Goal: Task Accomplishment & Management: Complete application form

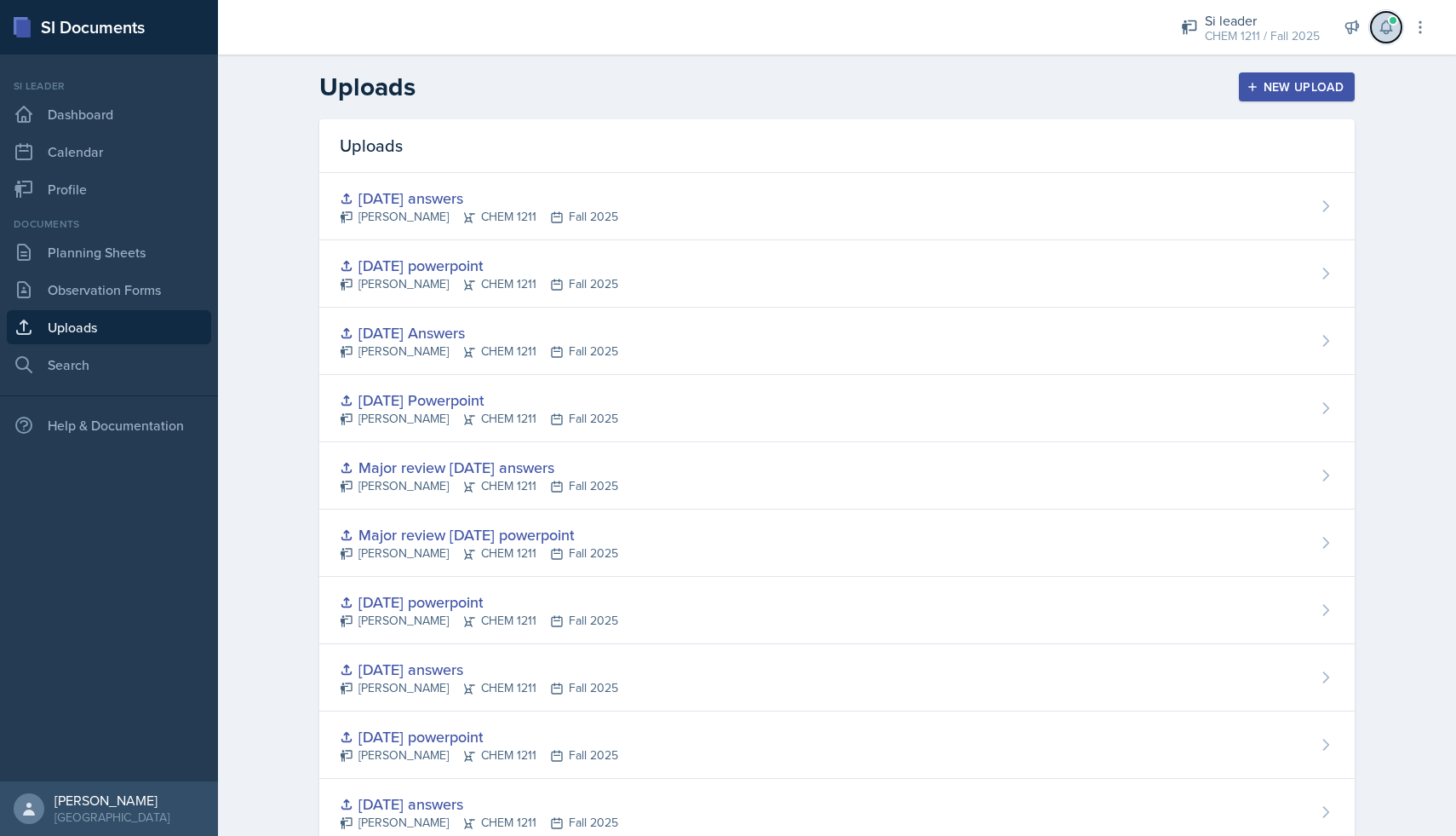
click at [1396, 26] on button at bounding box center [1386, 27] width 30 height 30
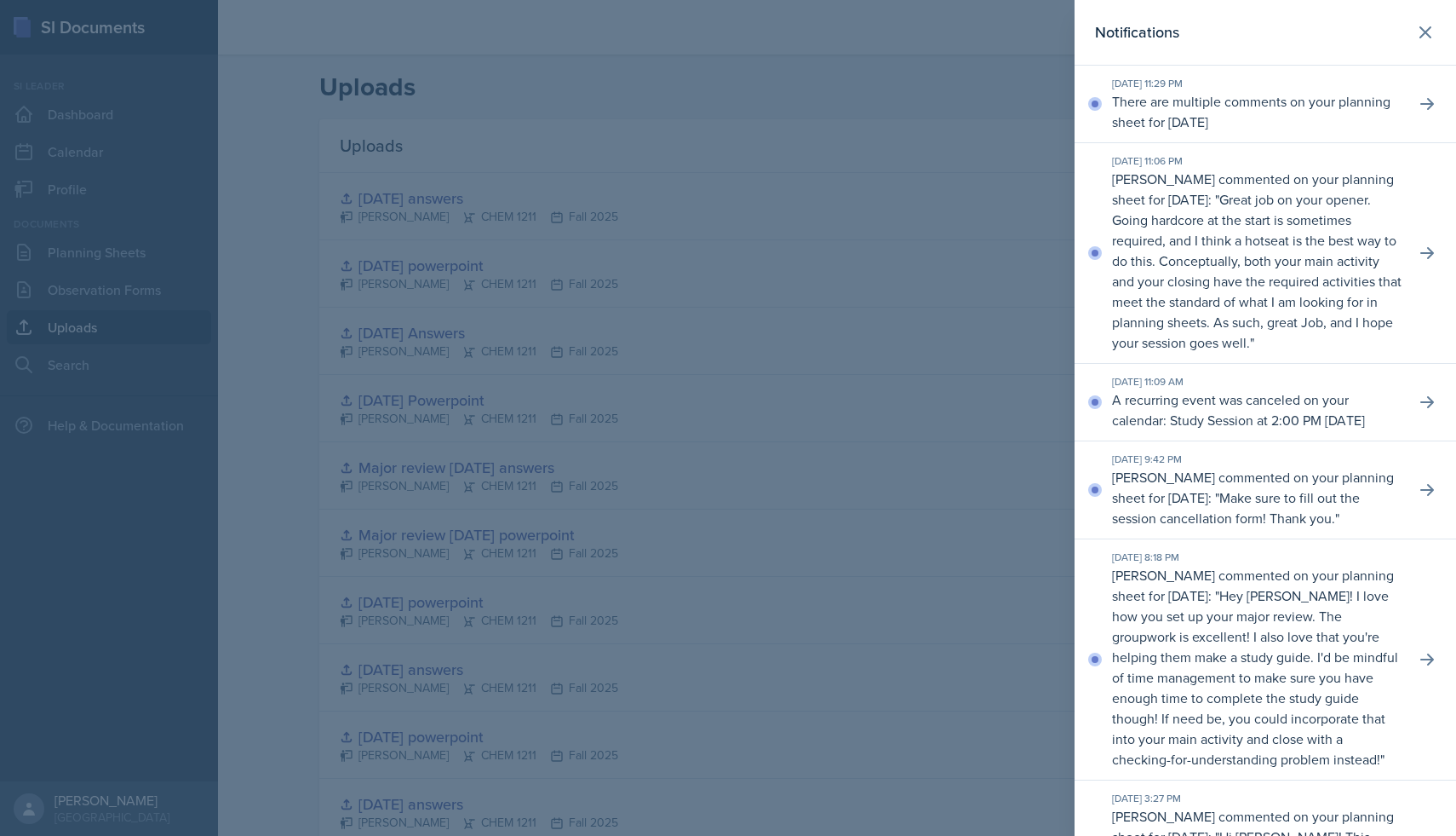
click at [1384, 97] on p "There are multiple comments on your planning sheet for [DATE]" at bounding box center [1257, 111] width 290 height 41
click at [1438, 99] on button at bounding box center [1427, 104] width 30 height 30
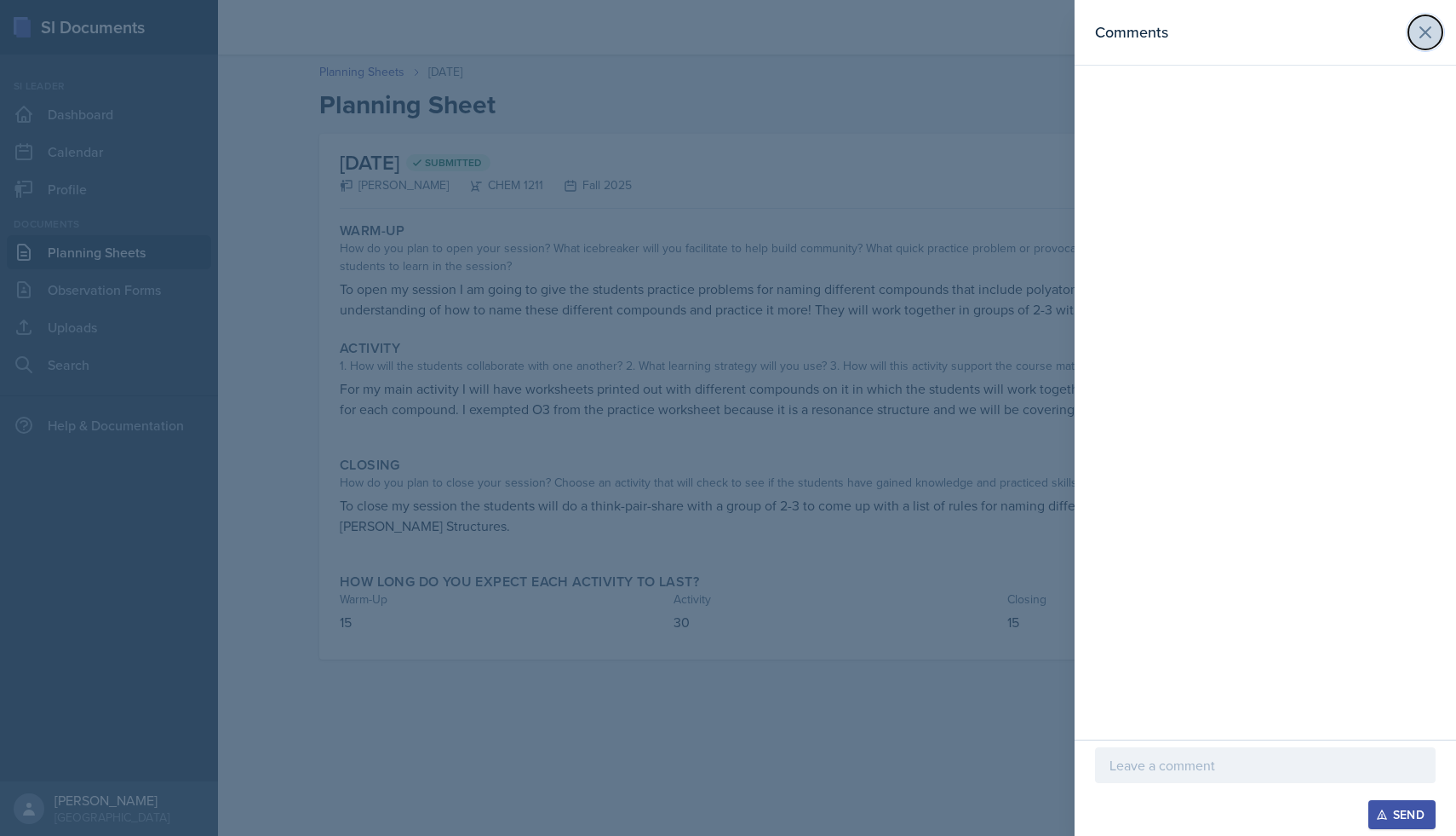
click at [1427, 35] on icon at bounding box center [1426, 32] width 21 height 21
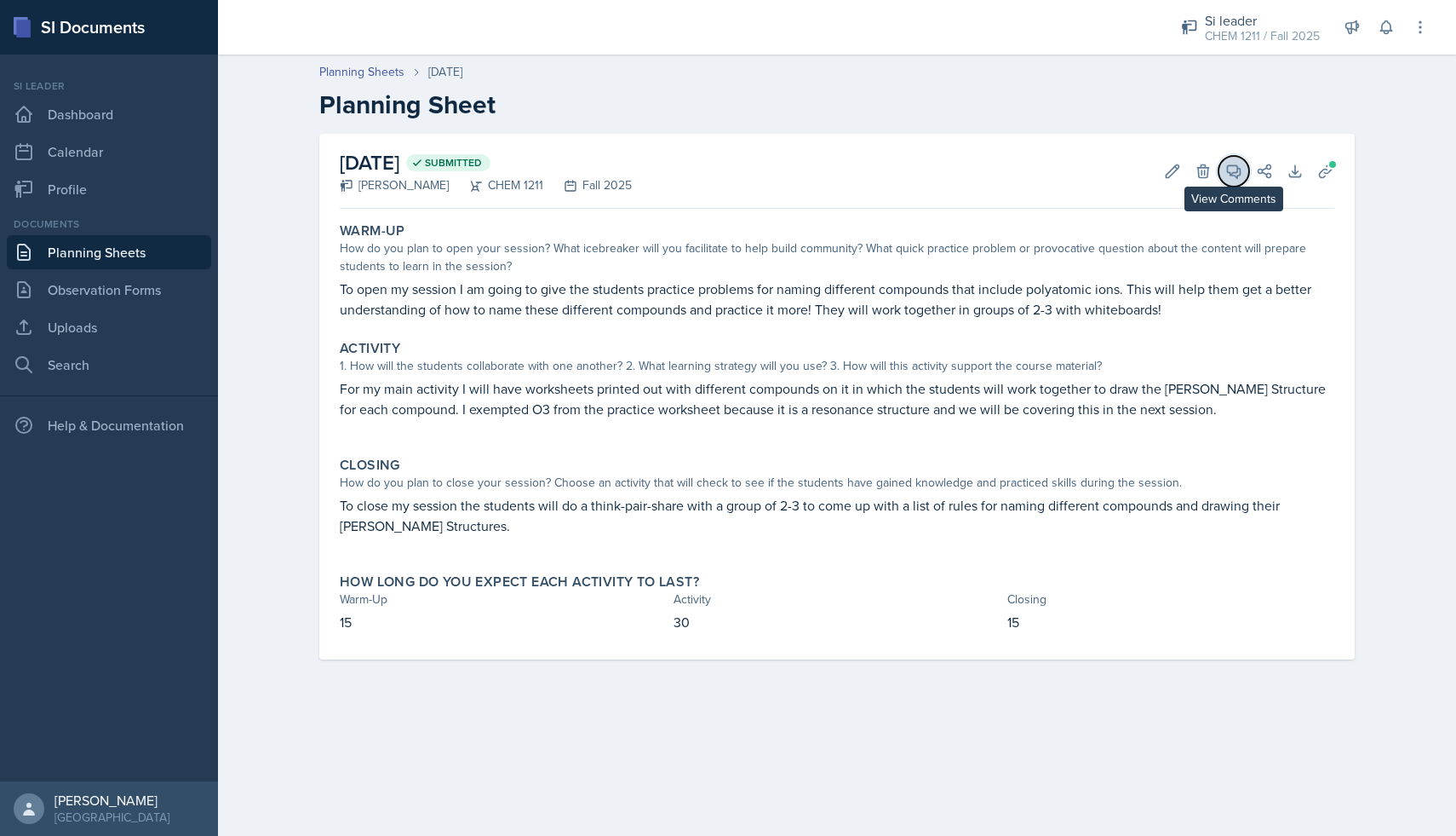
click at [1244, 169] on button "View Comments" at bounding box center [1234, 171] width 30 height 30
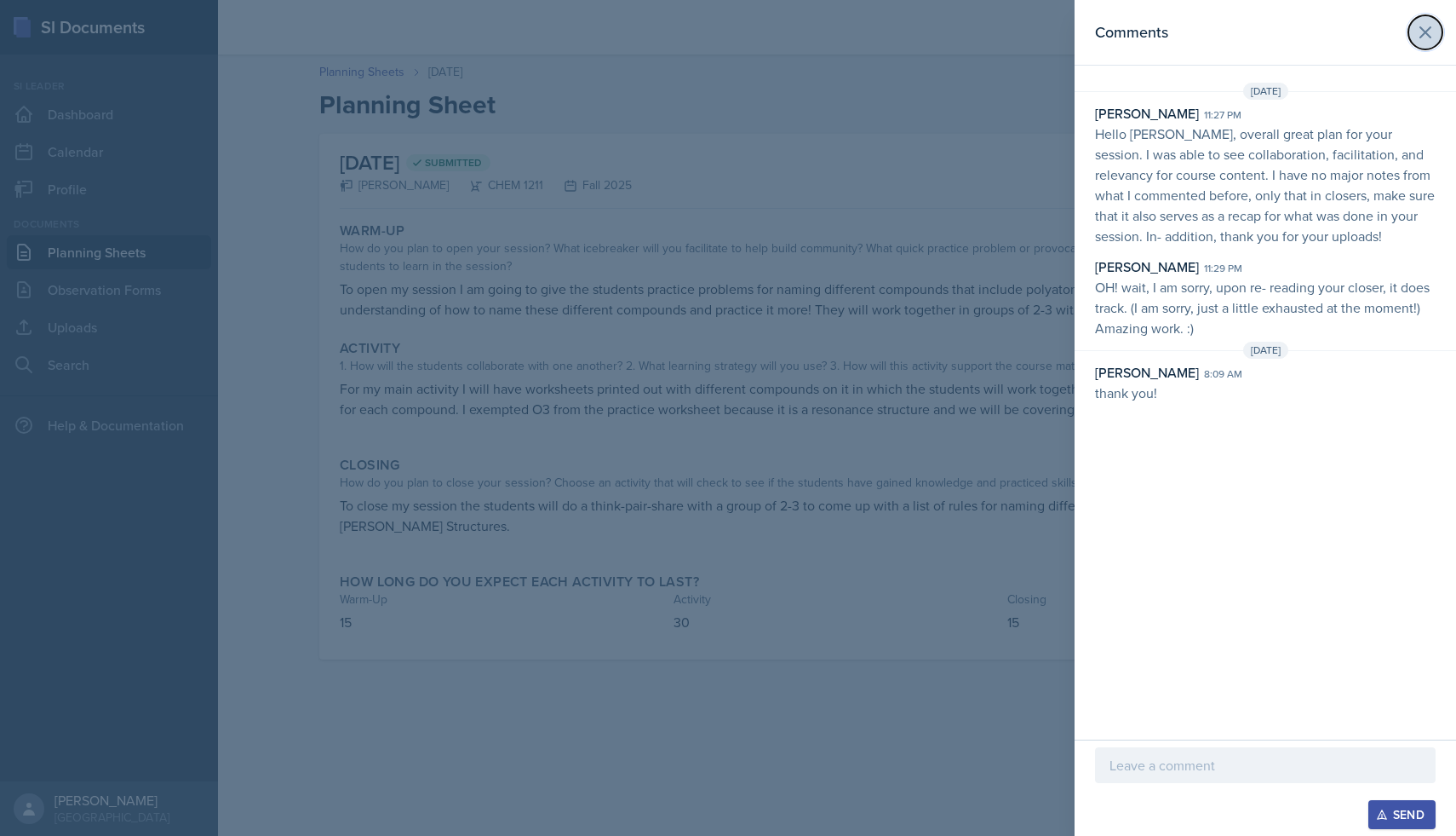
click at [1435, 30] on icon at bounding box center [1426, 32] width 21 height 21
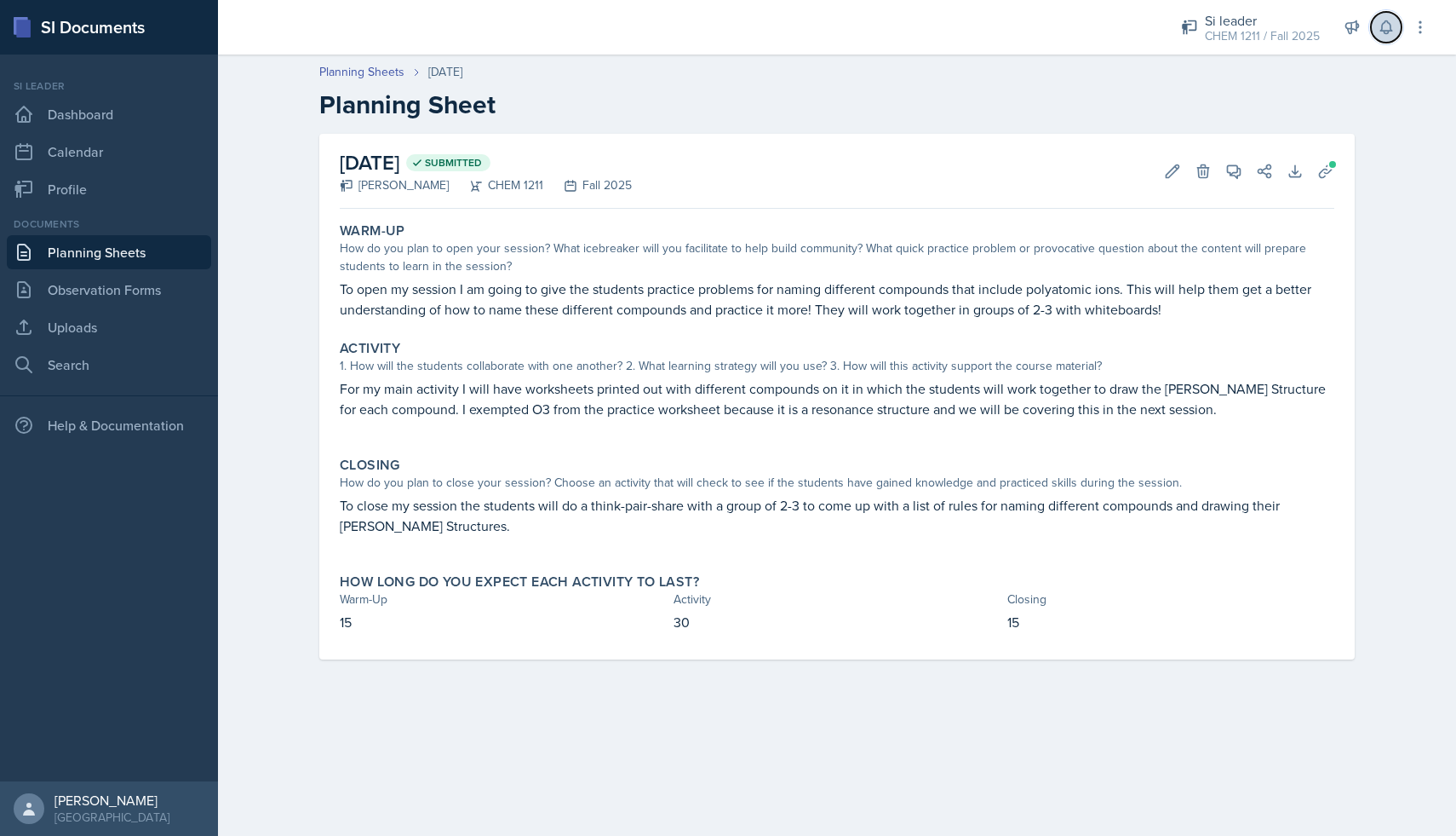
click at [1384, 26] on icon at bounding box center [1386, 27] width 17 height 17
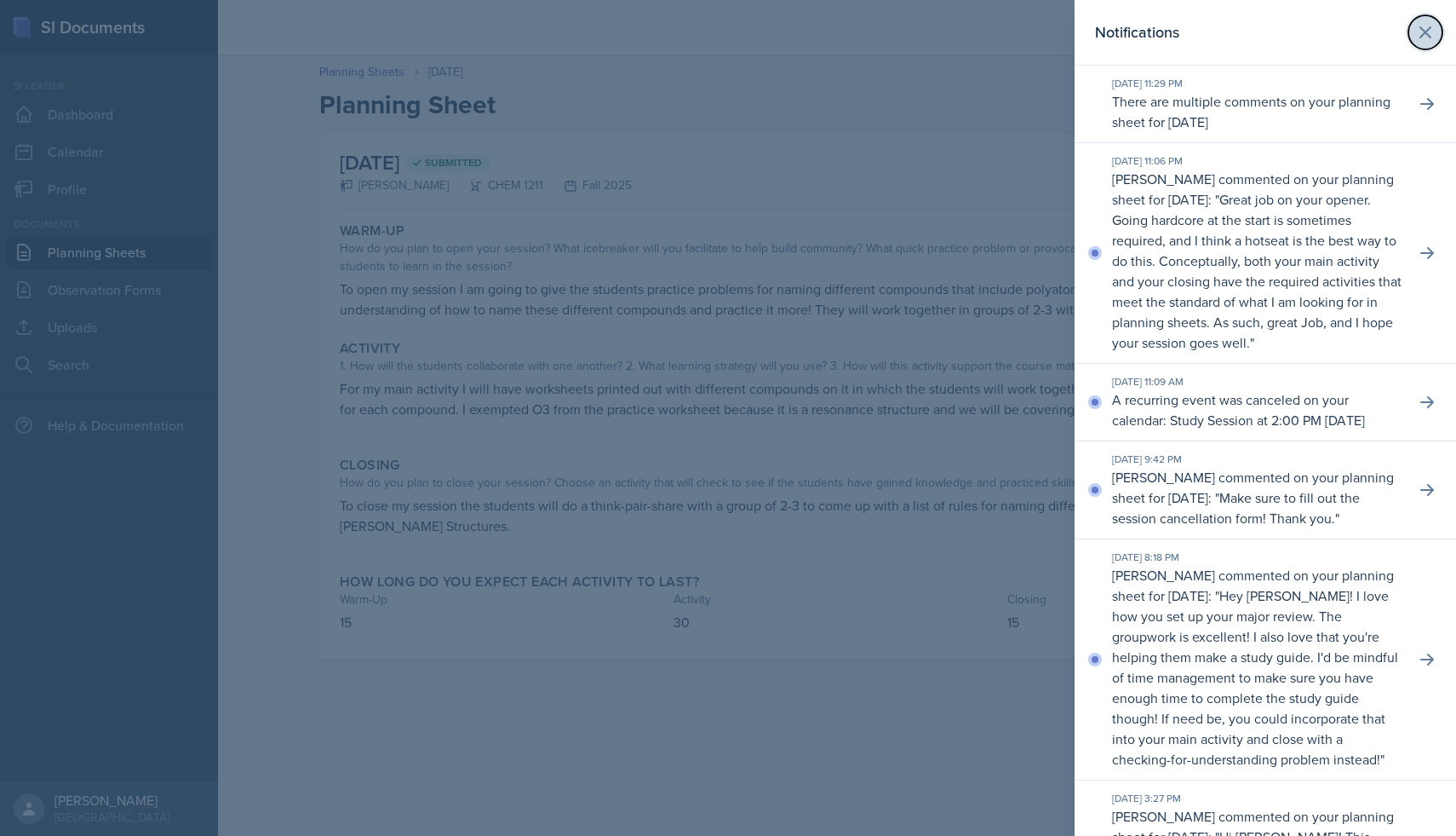
click at [1426, 29] on icon at bounding box center [1426, 32] width 21 height 21
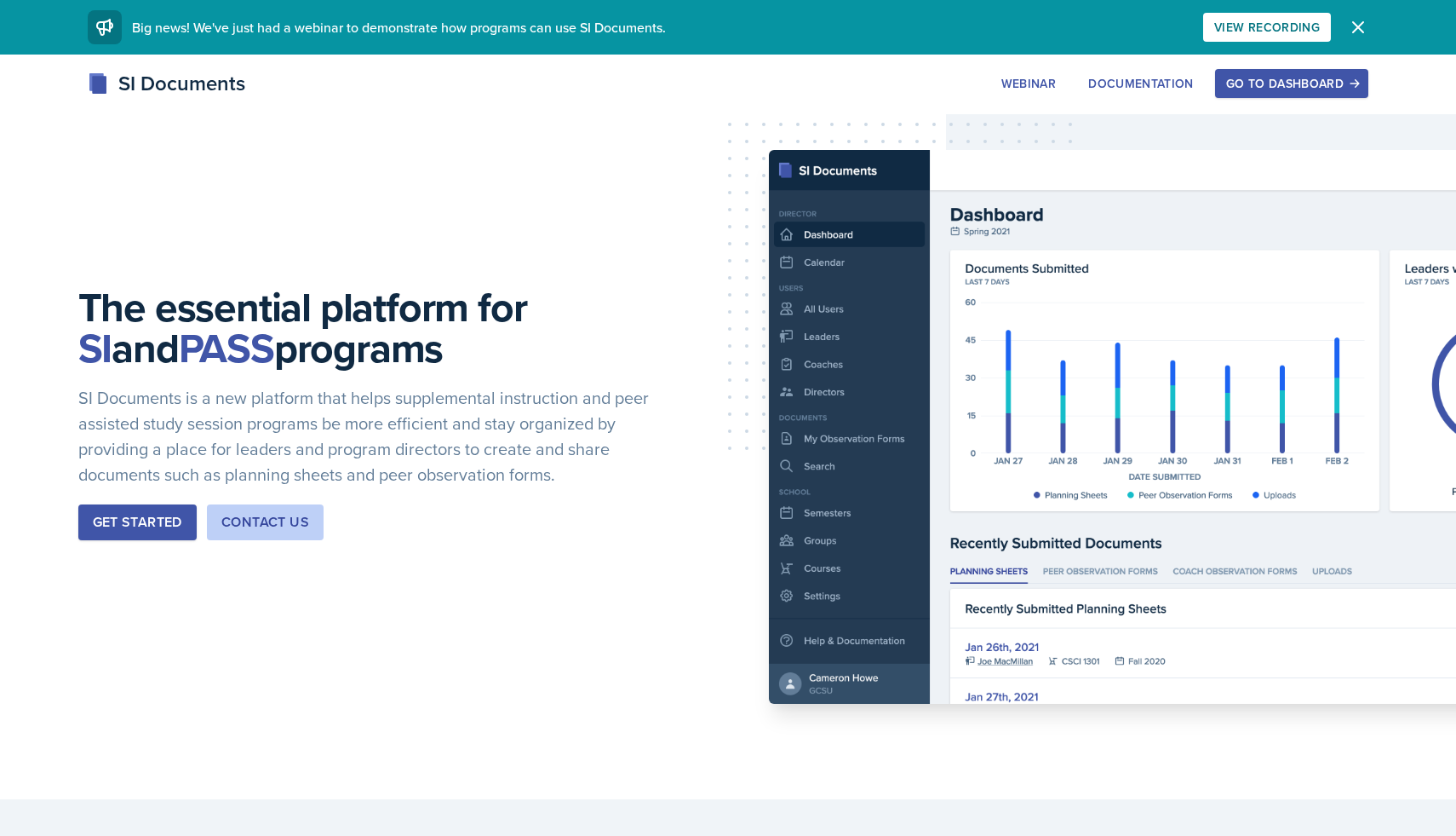
click at [1273, 87] on div "Go to Dashboard" at bounding box center [1292, 83] width 131 height 13
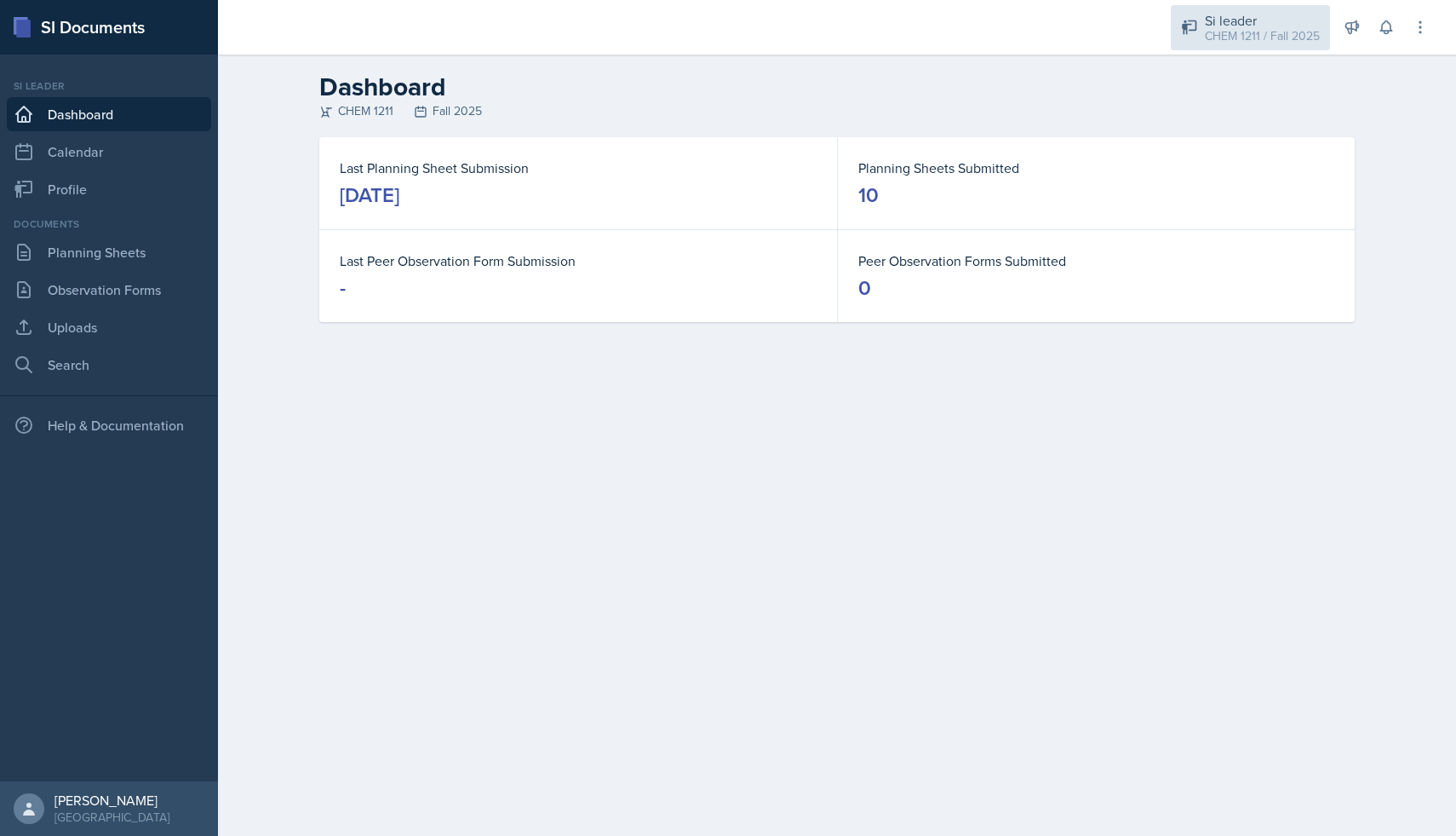
click at [1199, 34] on div "Si leader CHEM 1211 / Fall 2025" at bounding box center [1250, 27] width 160 height 45
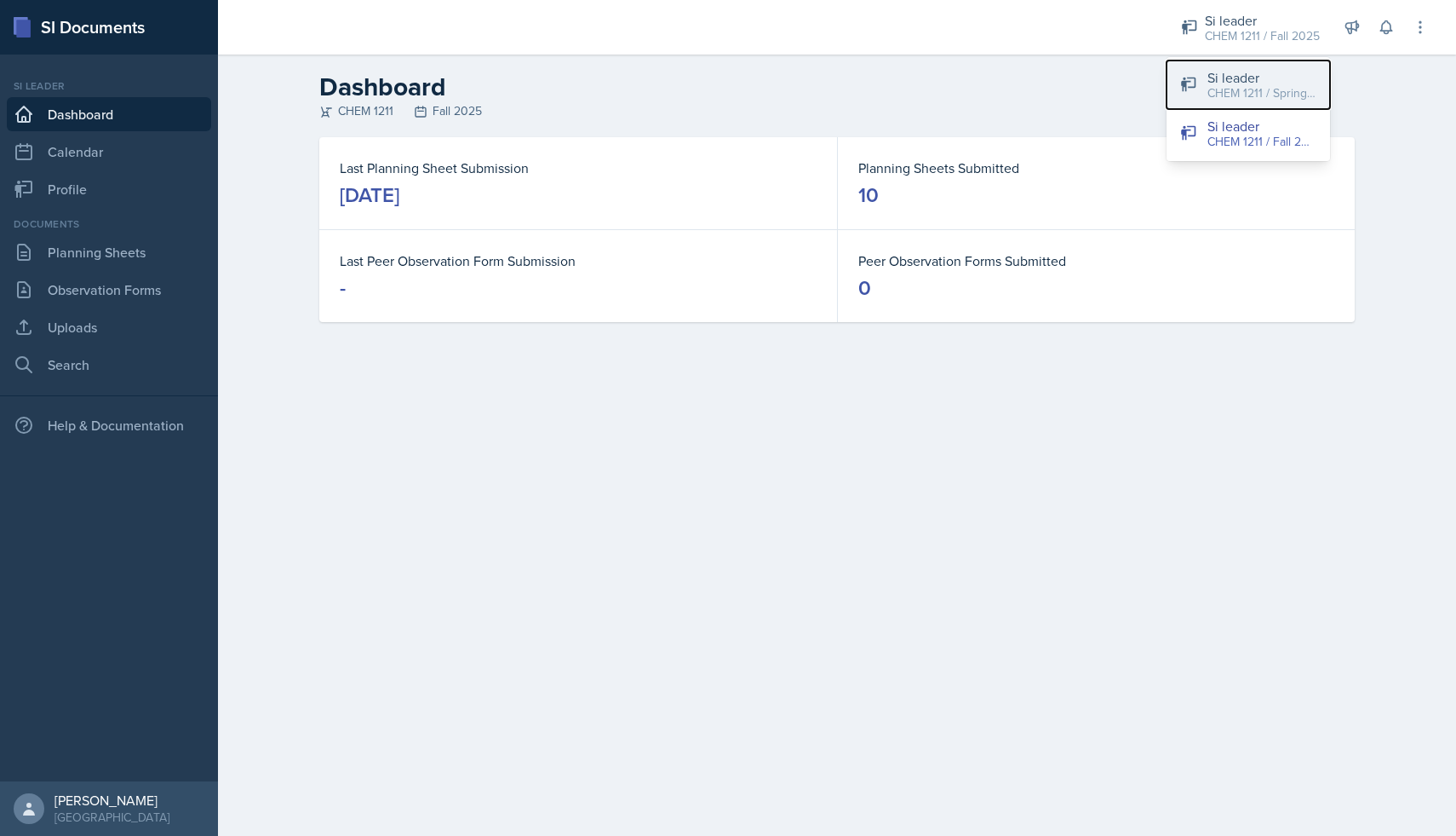
click at [1217, 79] on div "Si leader" at bounding box center [1261, 77] width 109 height 21
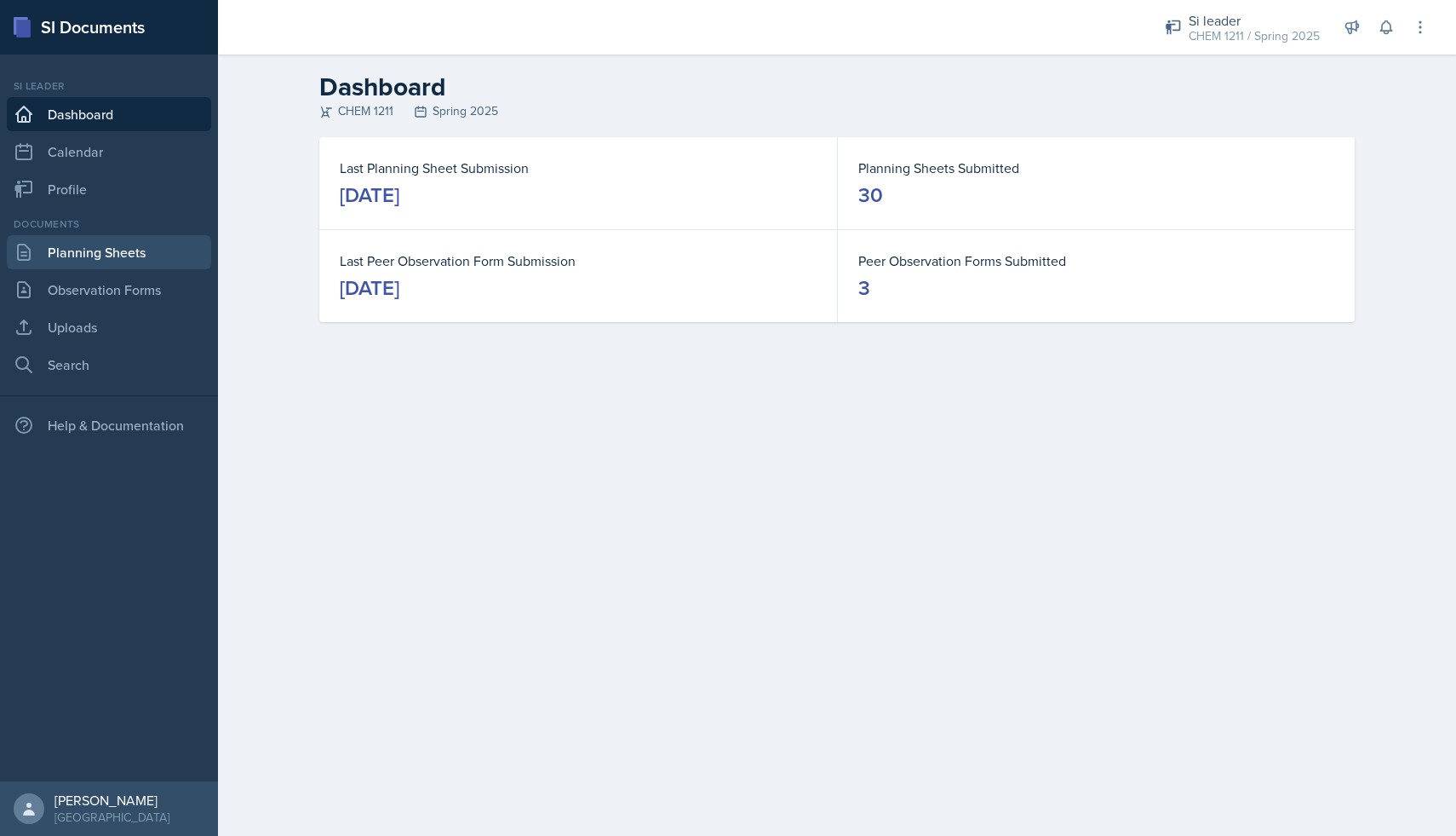
click at [114, 264] on link "Planning Sheets" at bounding box center [109, 252] width 204 height 34
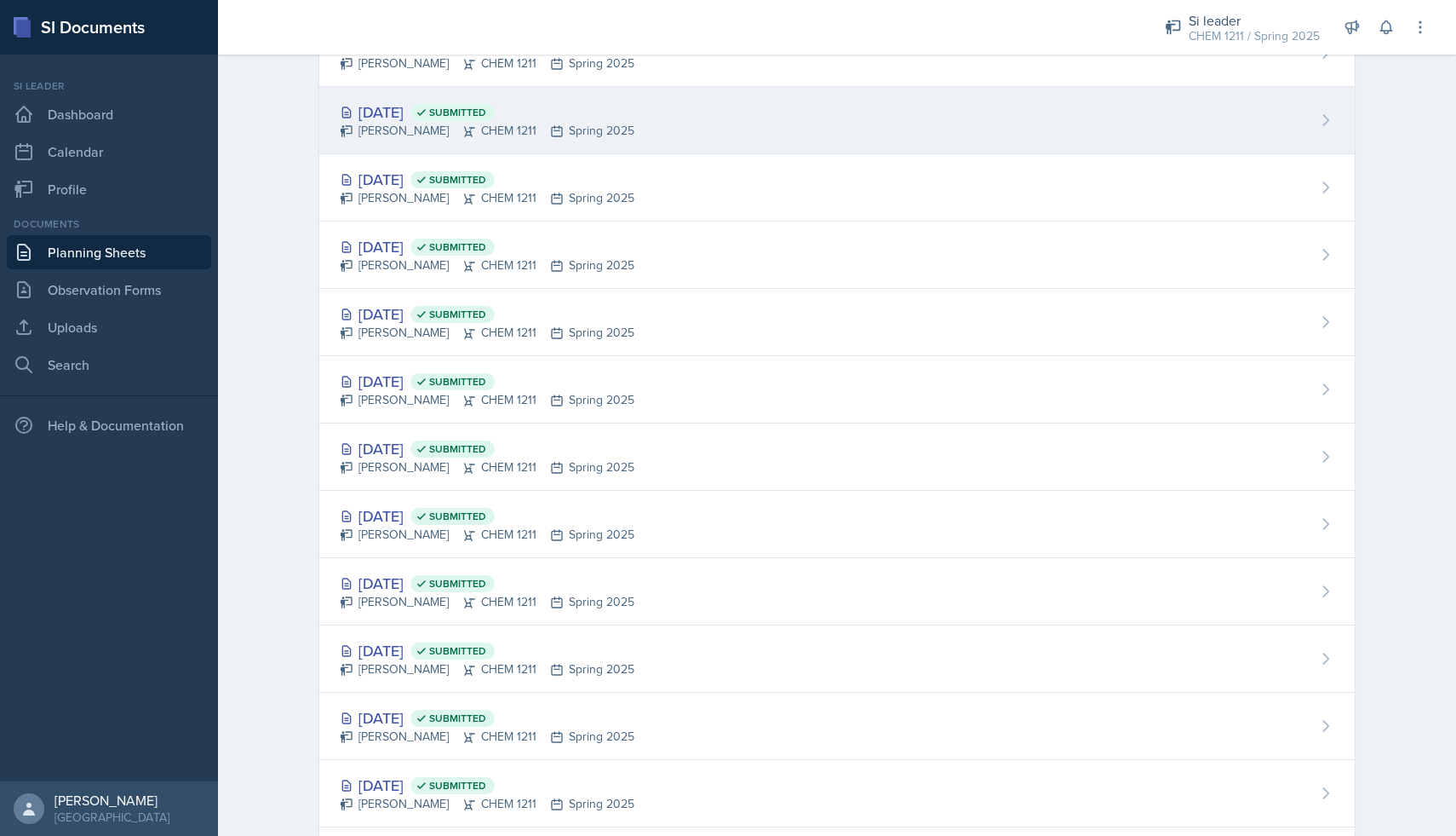
scroll to position [940, 0]
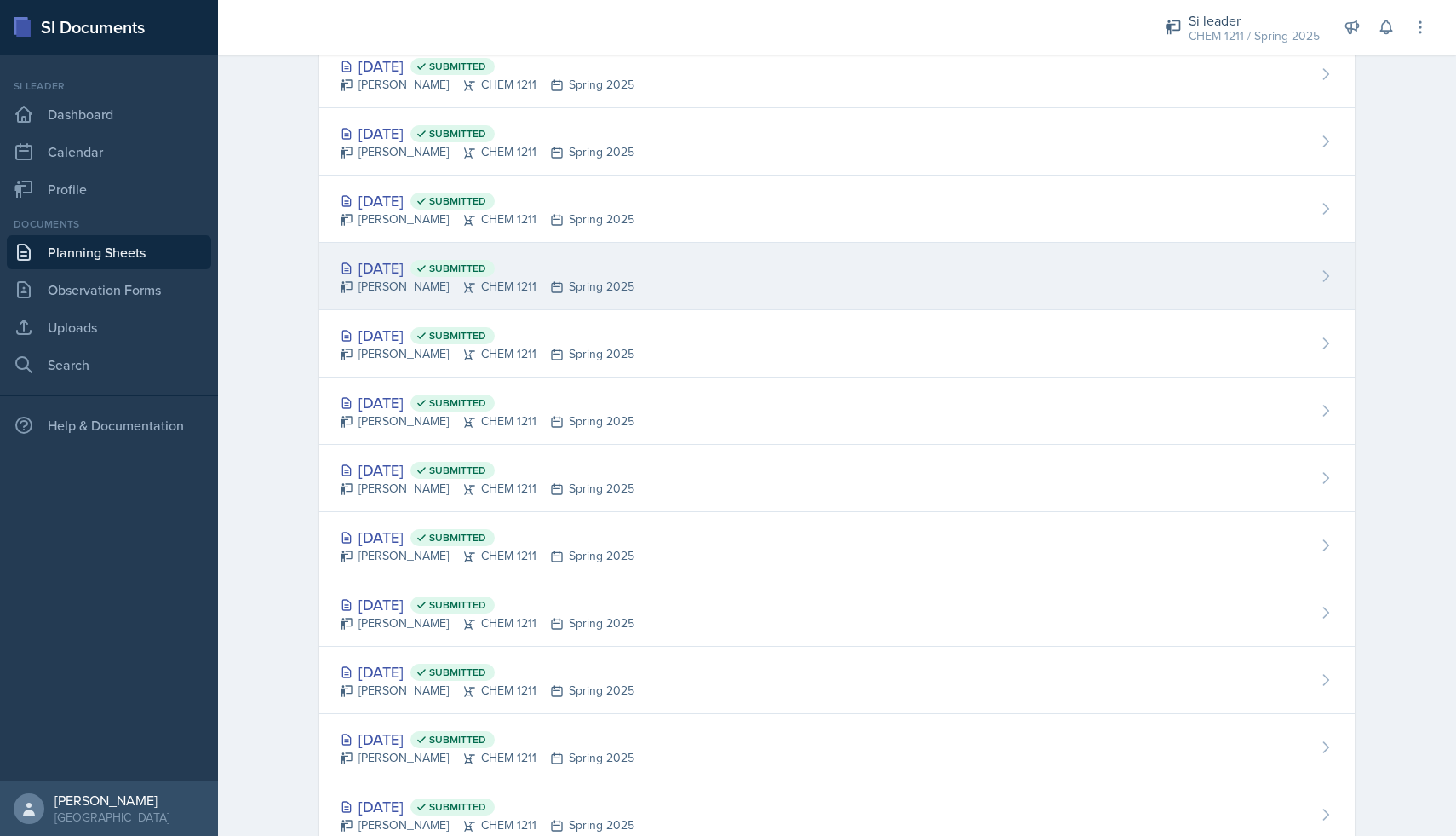
click at [425, 272] on div "[DATE] Submitted" at bounding box center [487, 267] width 295 height 23
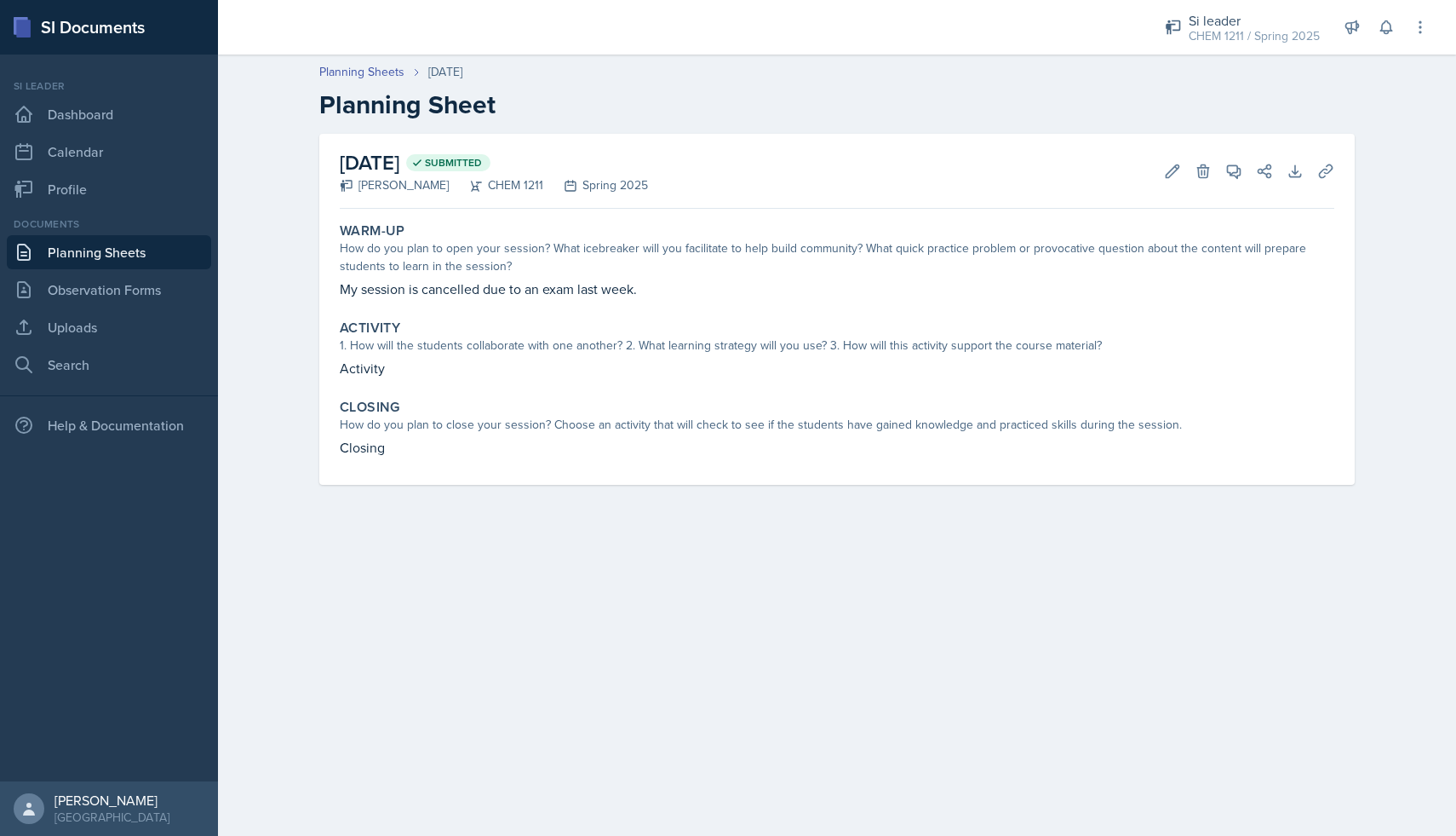
click at [161, 252] on link "Planning Sheets" at bounding box center [109, 252] width 204 height 34
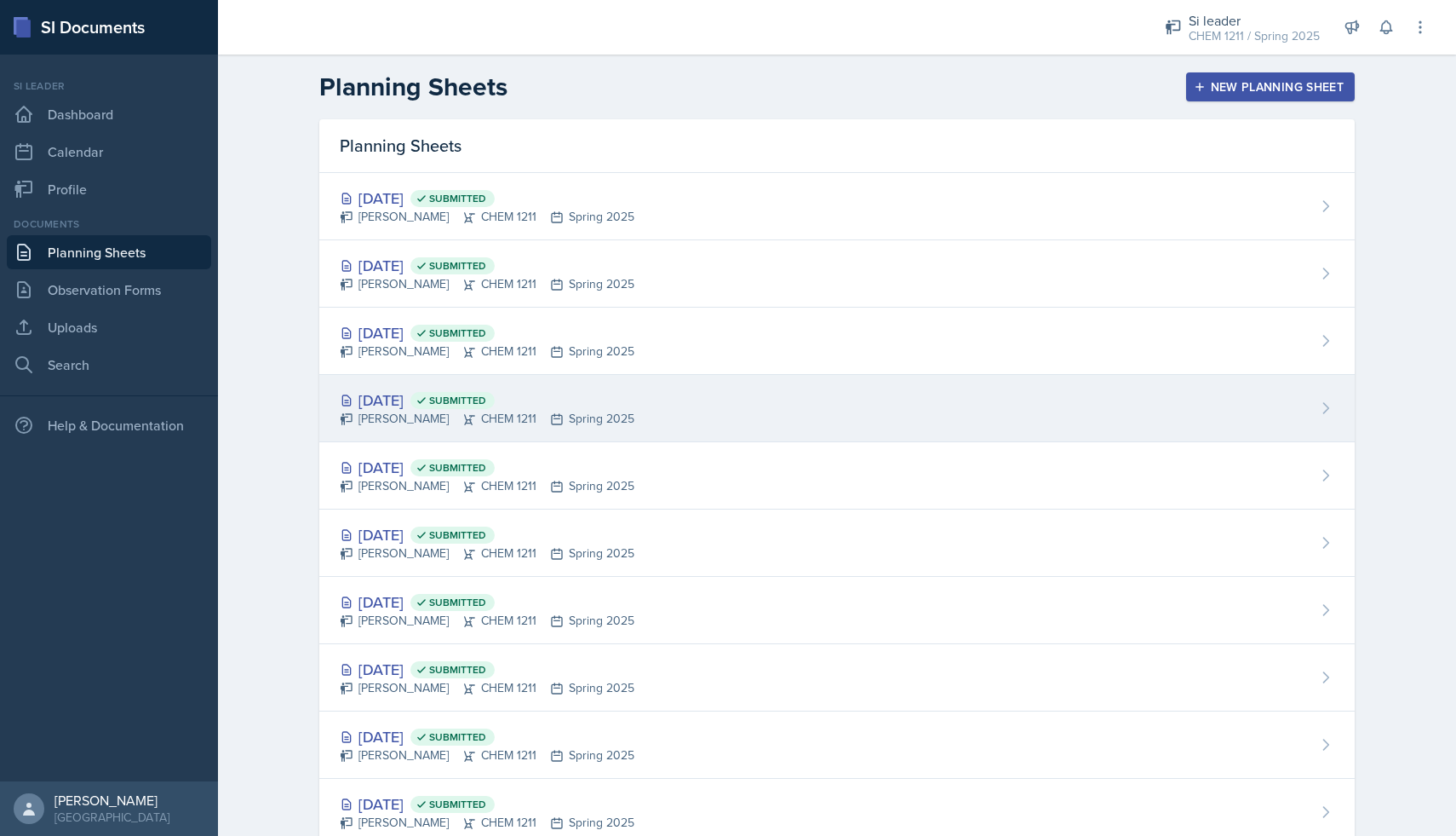
scroll to position [760, 0]
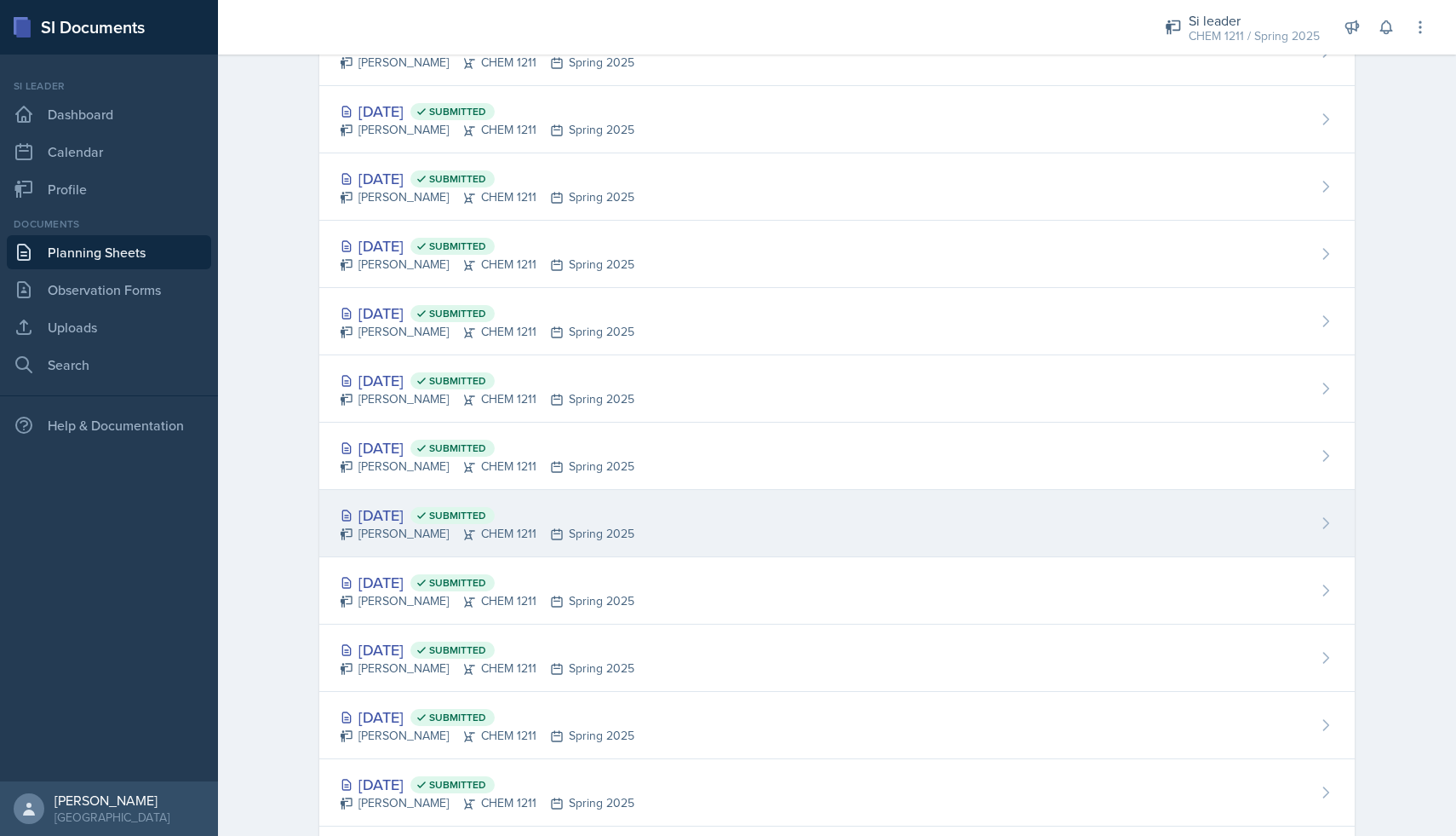
click at [434, 505] on div "[DATE] Submitted" at bounding box center [487, 515] width 295 height 23
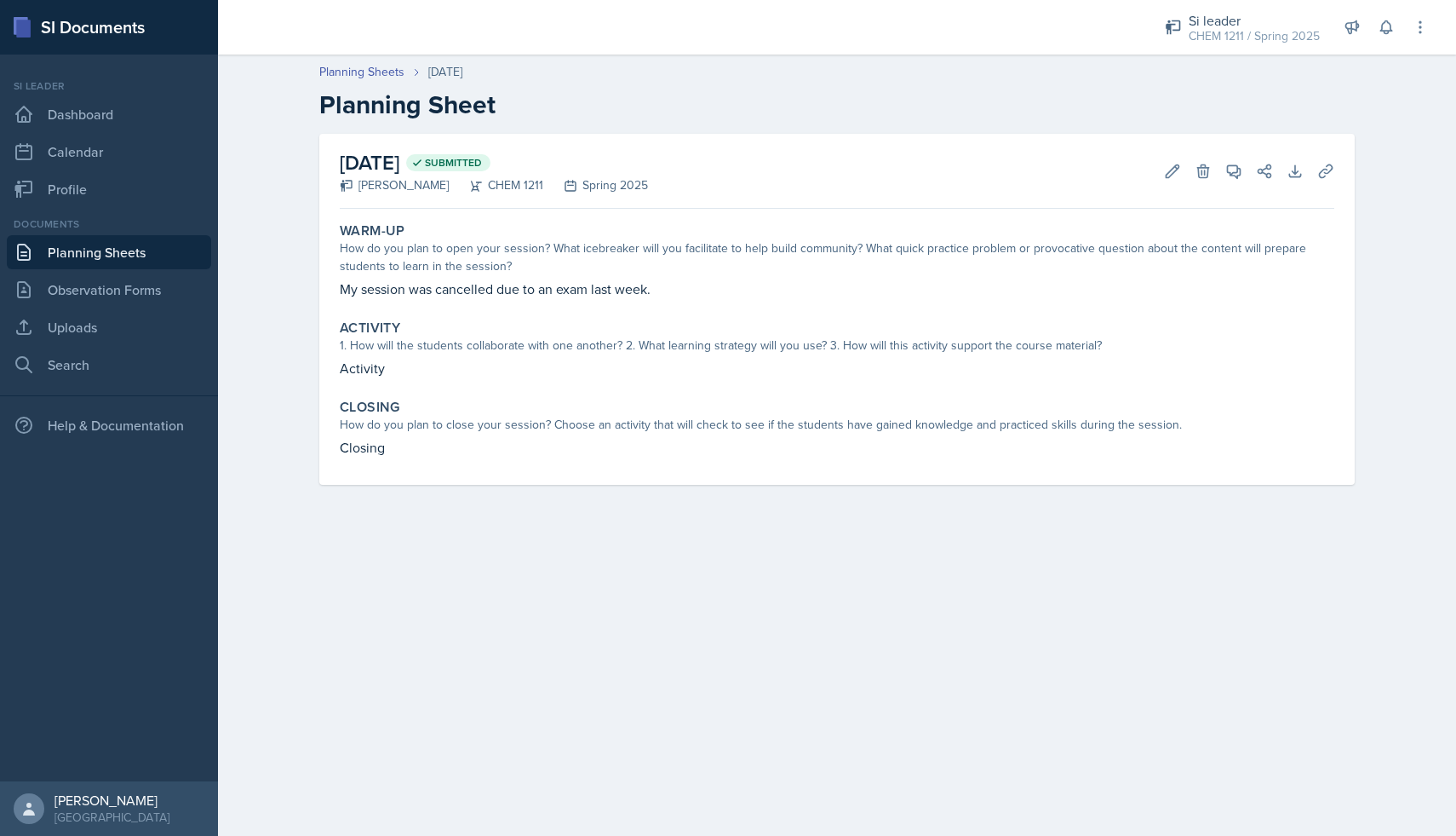
click at [179, 262] on link "Planning Sheets" at bounding box center [109, 252] width 204 height 34
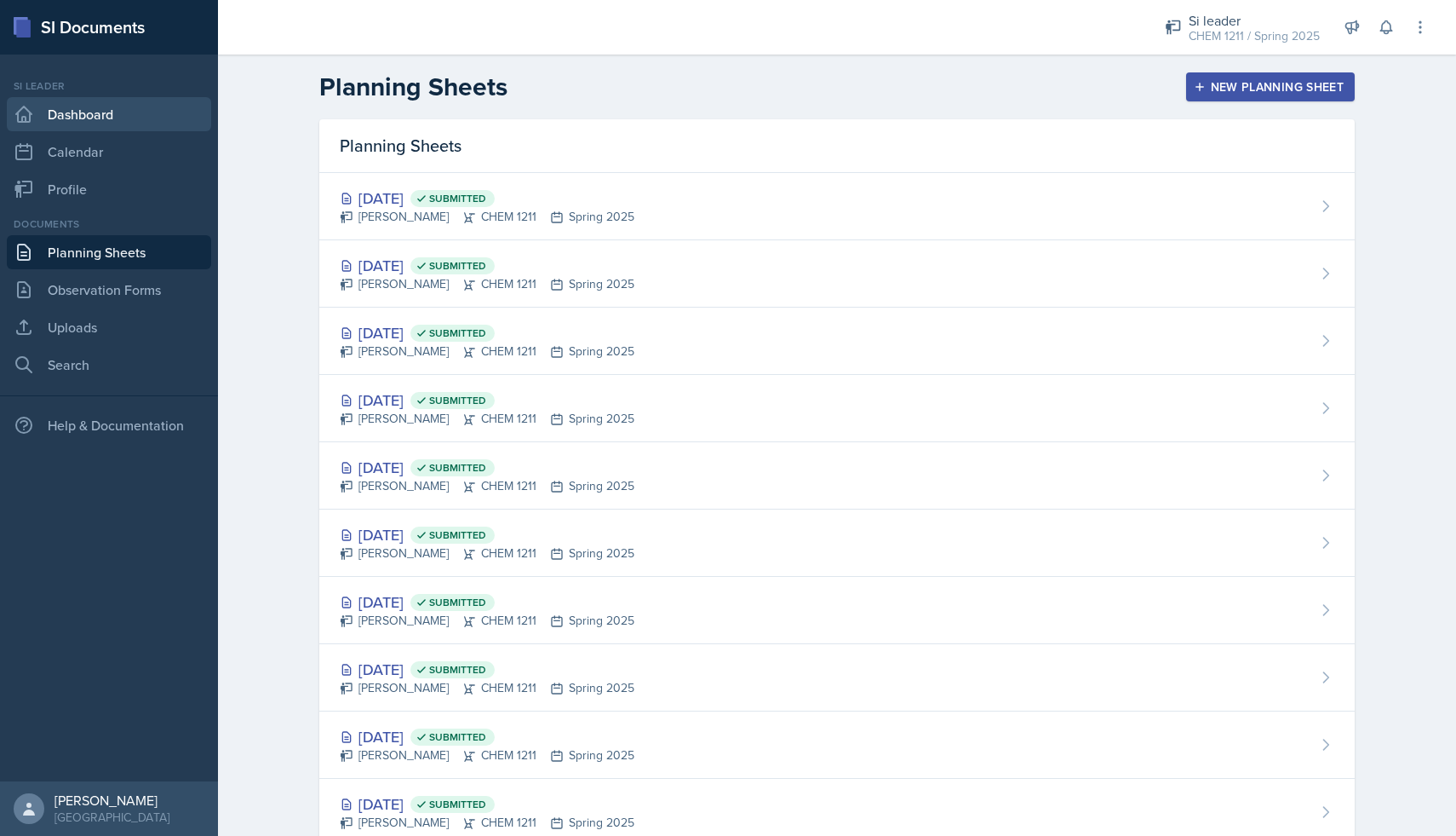
click at [138, 117] on link "Dashboard" at bounding box center [109, 114] width 204 height 34
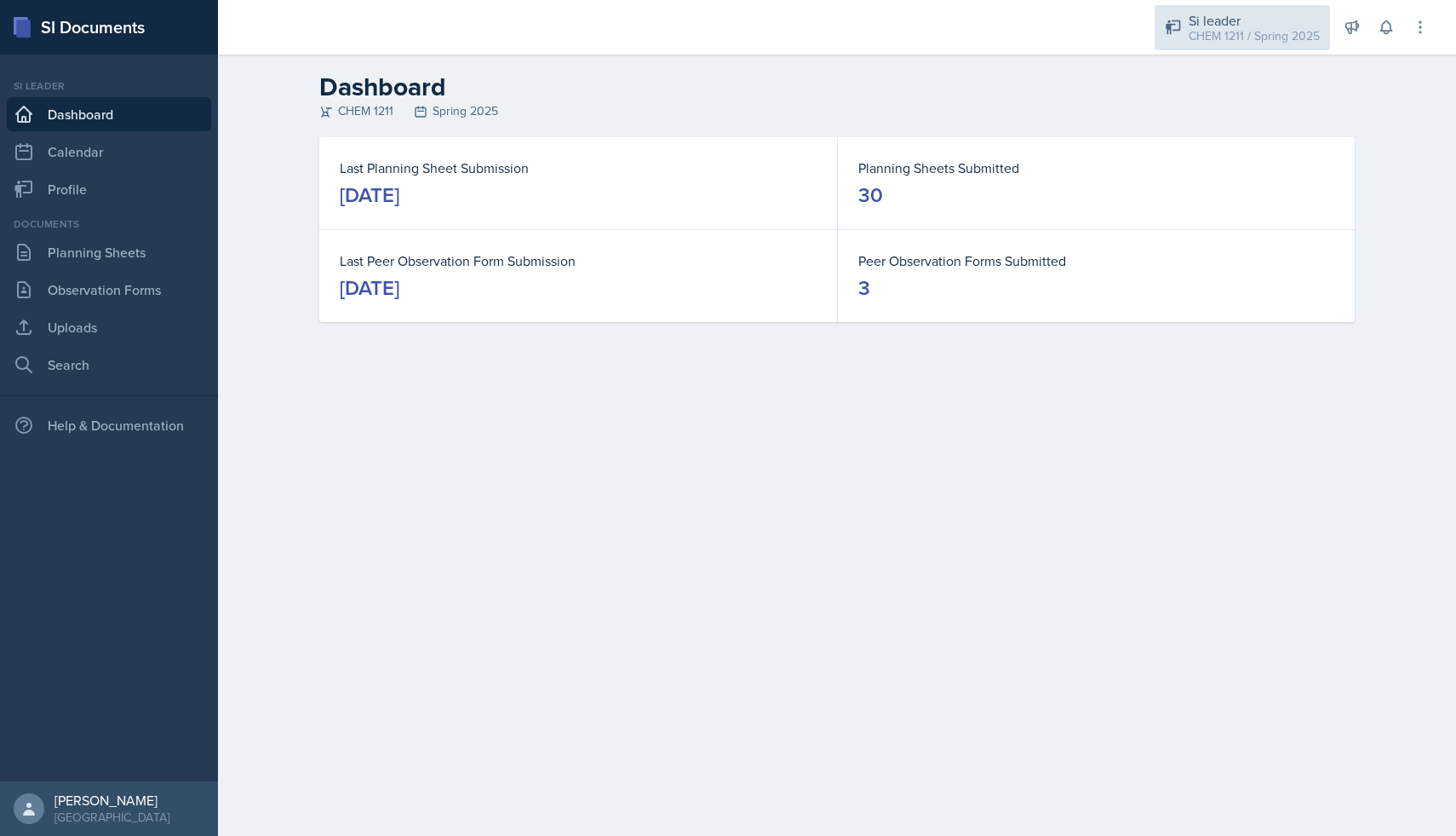
click at [1209, 46] on div "Si leader CHEM 1211 / Spring 2025" at bounding box center [1243, 27] width 176 height 45
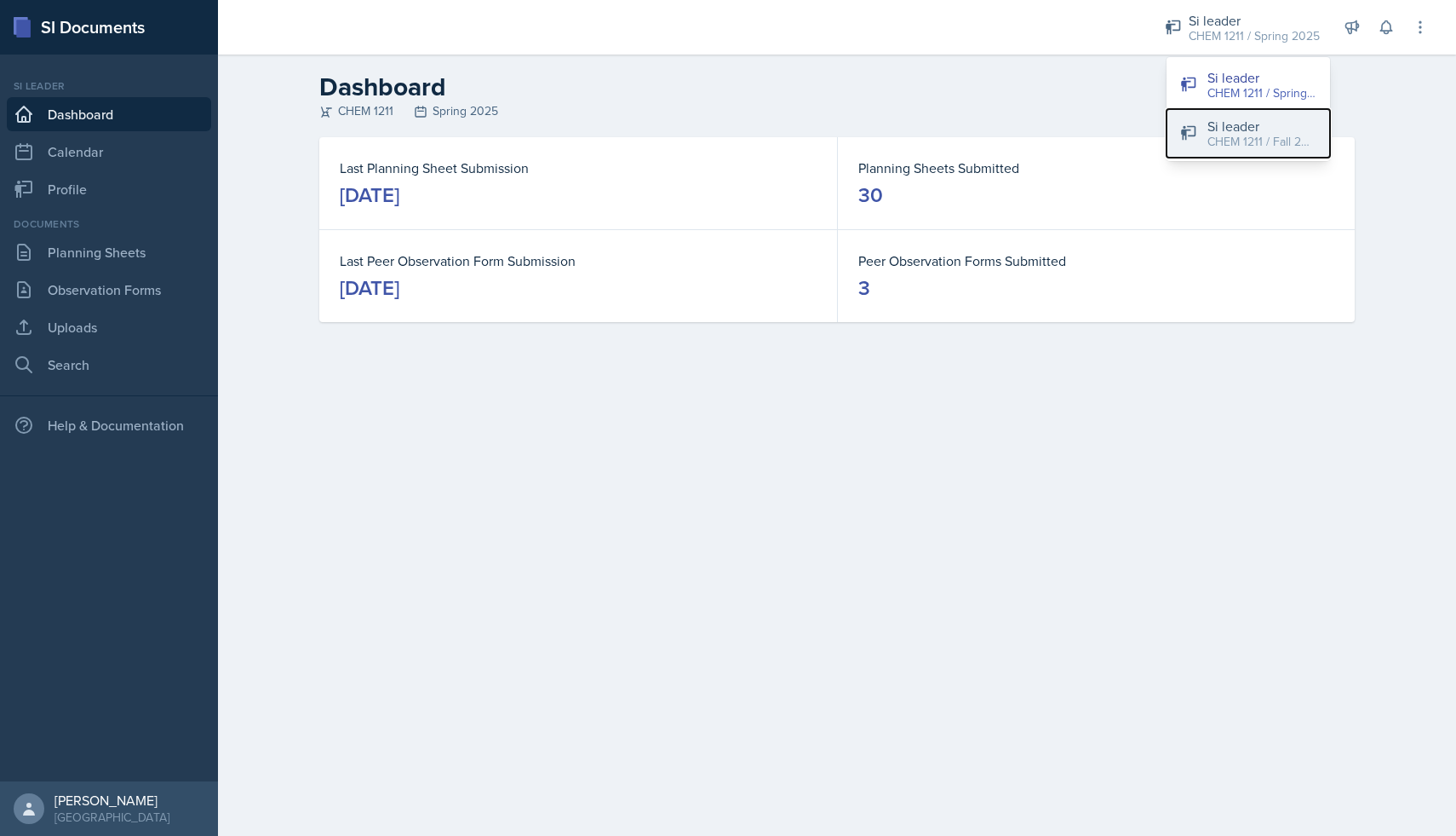
click at [1222, 120] on div "Si leader" at bounding box center [1261, 127] width 109 height 21
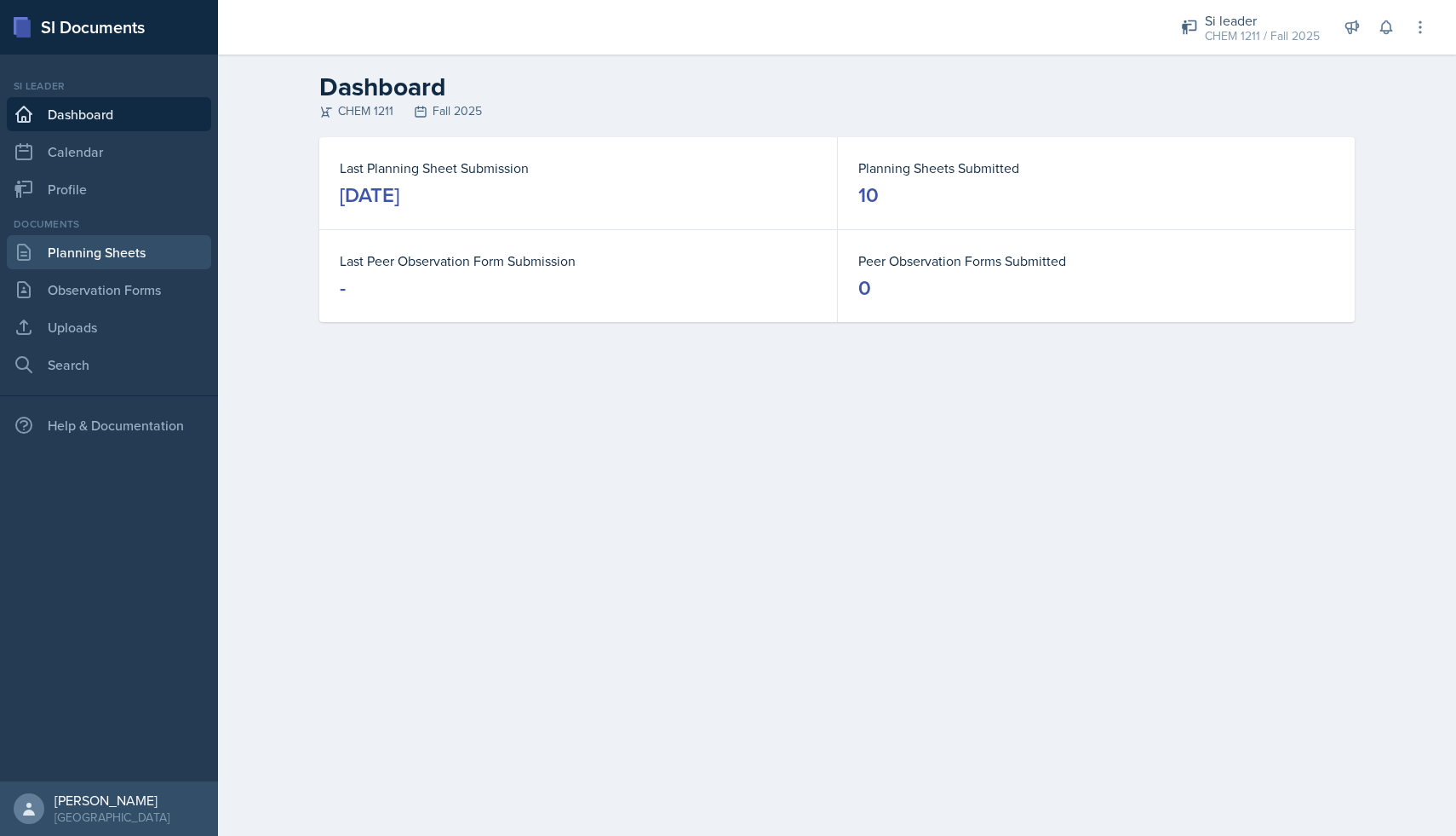
click at [141, 256] on link "Planning Sheets" at bounding box center [109, 252] width 204 height 34
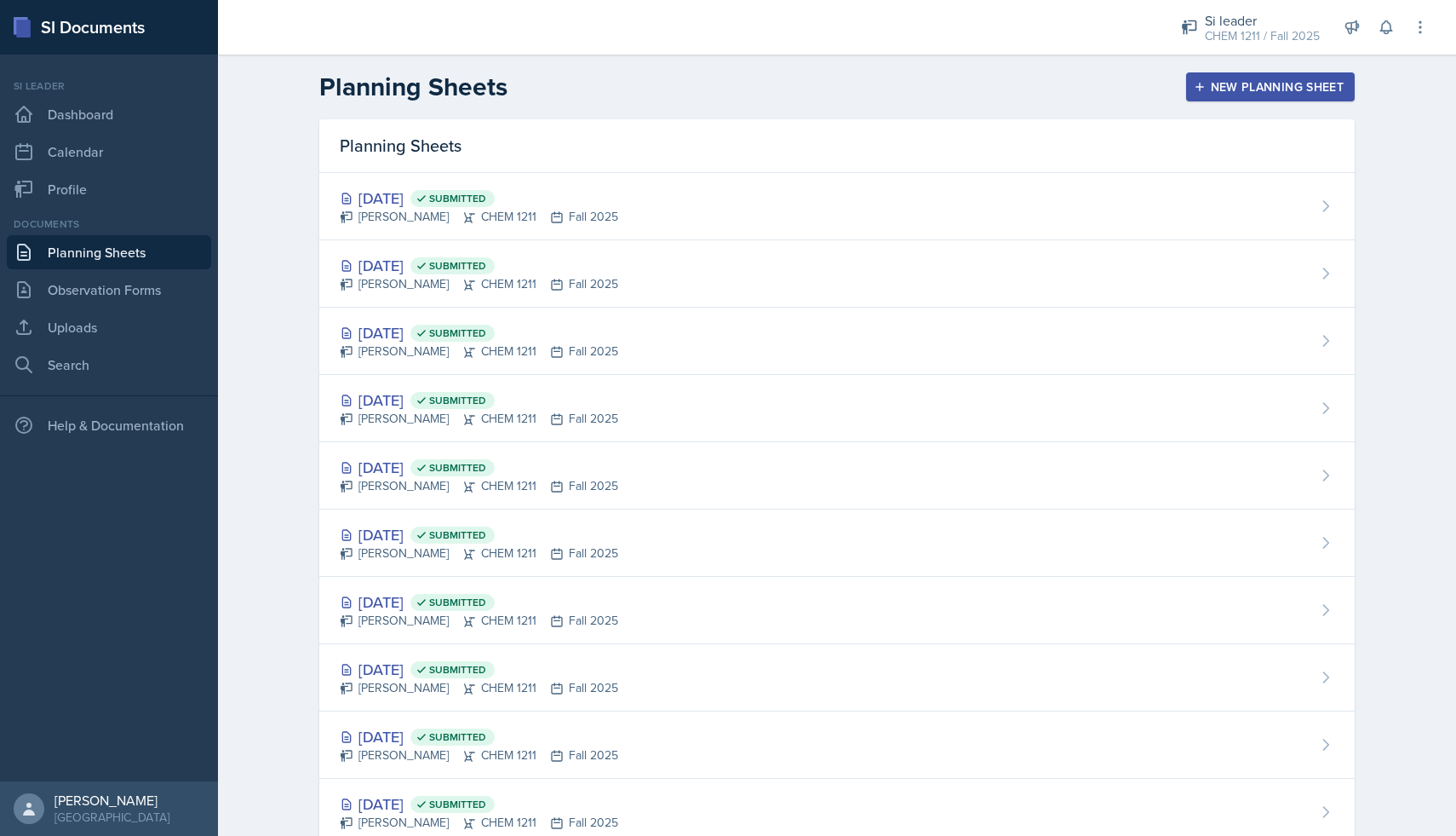
click at [1205, 94] on button "New Planning Sheet" at bounding box center [1270, 87] width 169 height 29
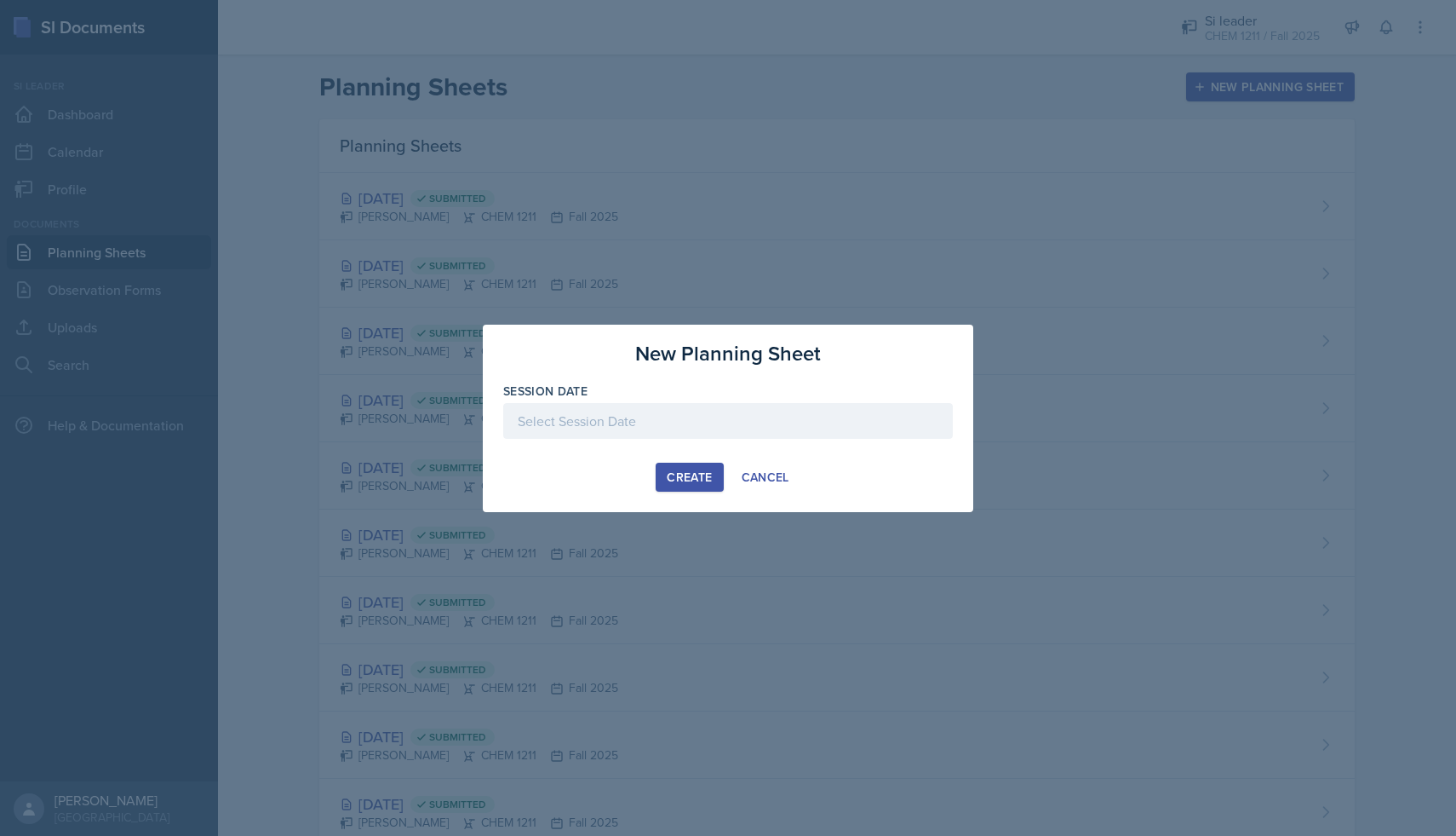
click at [683, 433] on div at bounding box center [728, 421] width 449 height 36
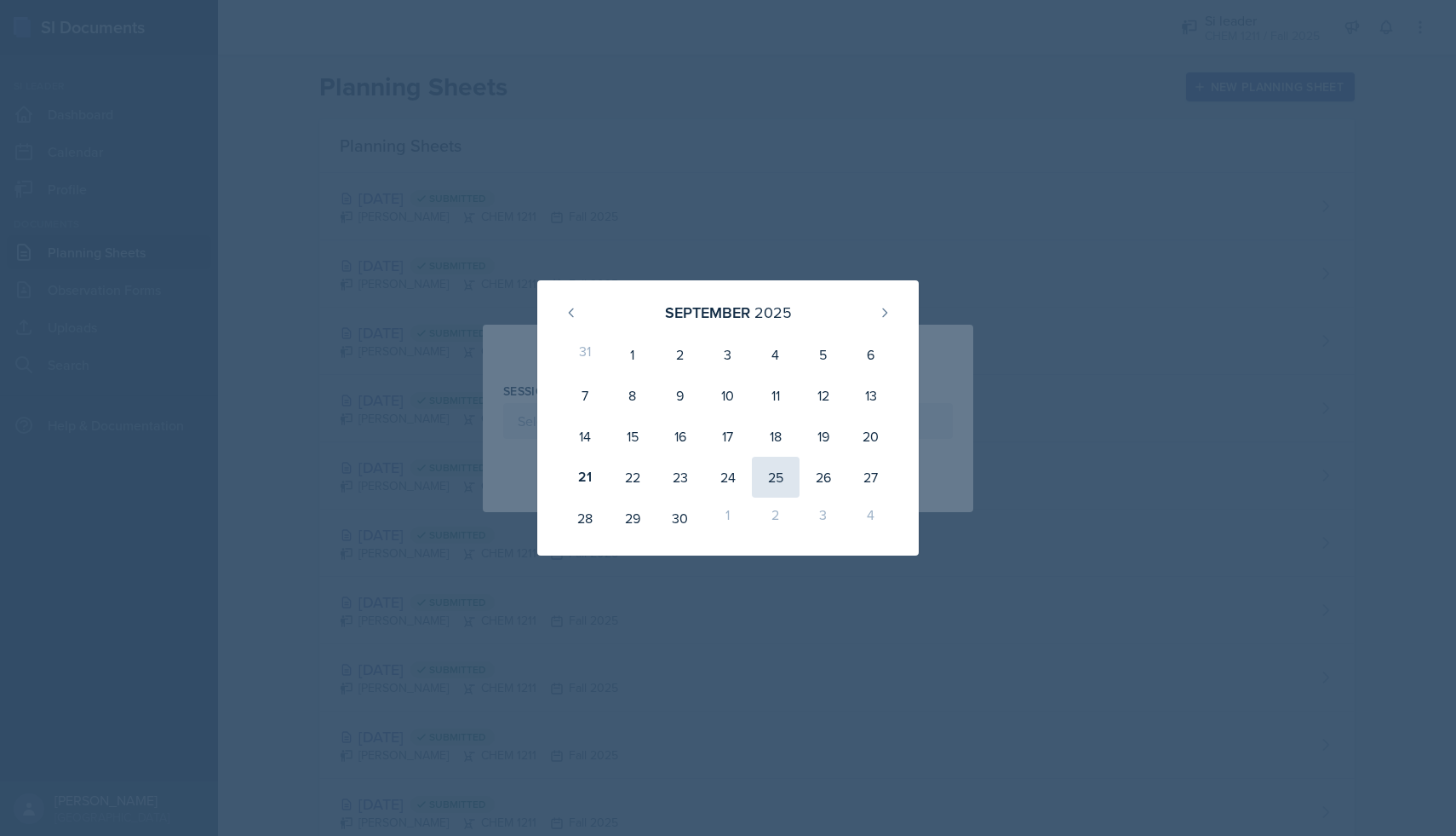
click at [778, 485] on div "25" at bounding box center [775, 476] width 48 height 41
type input "[DATE]"
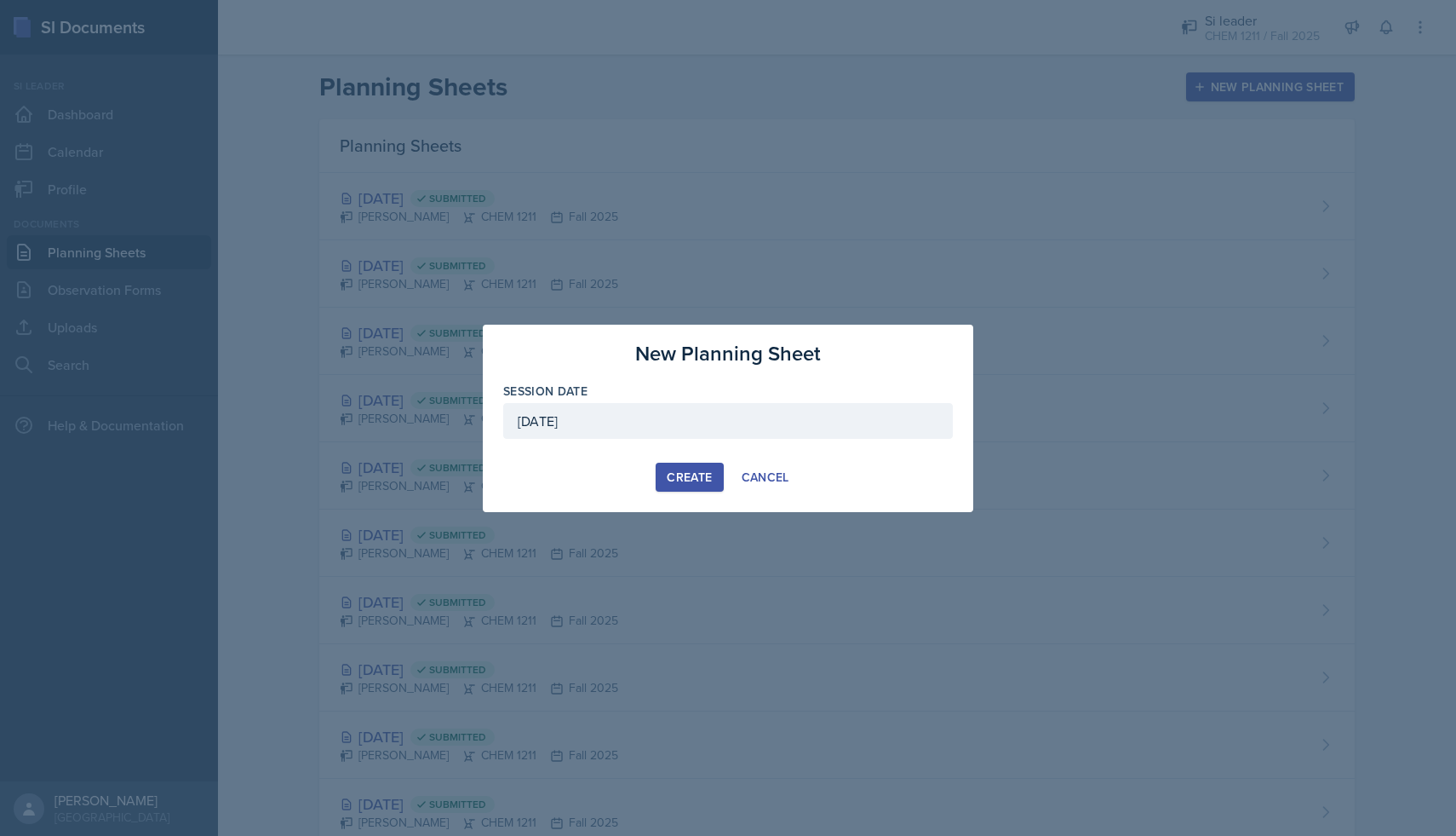
click at [687, 482] on div "Create" at bounding box center [689, 477] width 45 height 13
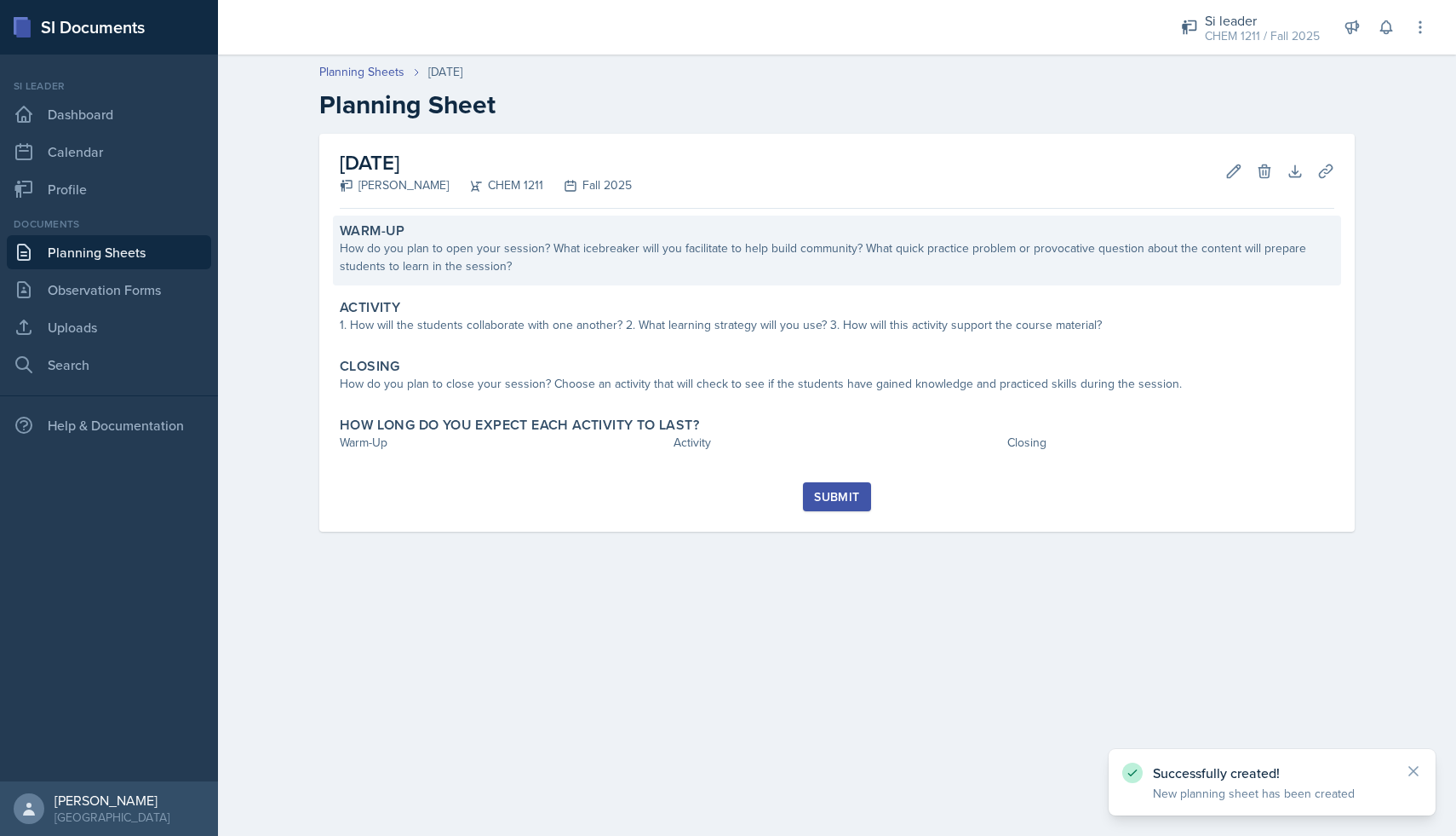
click at [580, 267] on div "How do you plan to open your session? What icebreaker will you facilitate to he…" at bounding box center [837, 257] width 994 height 36
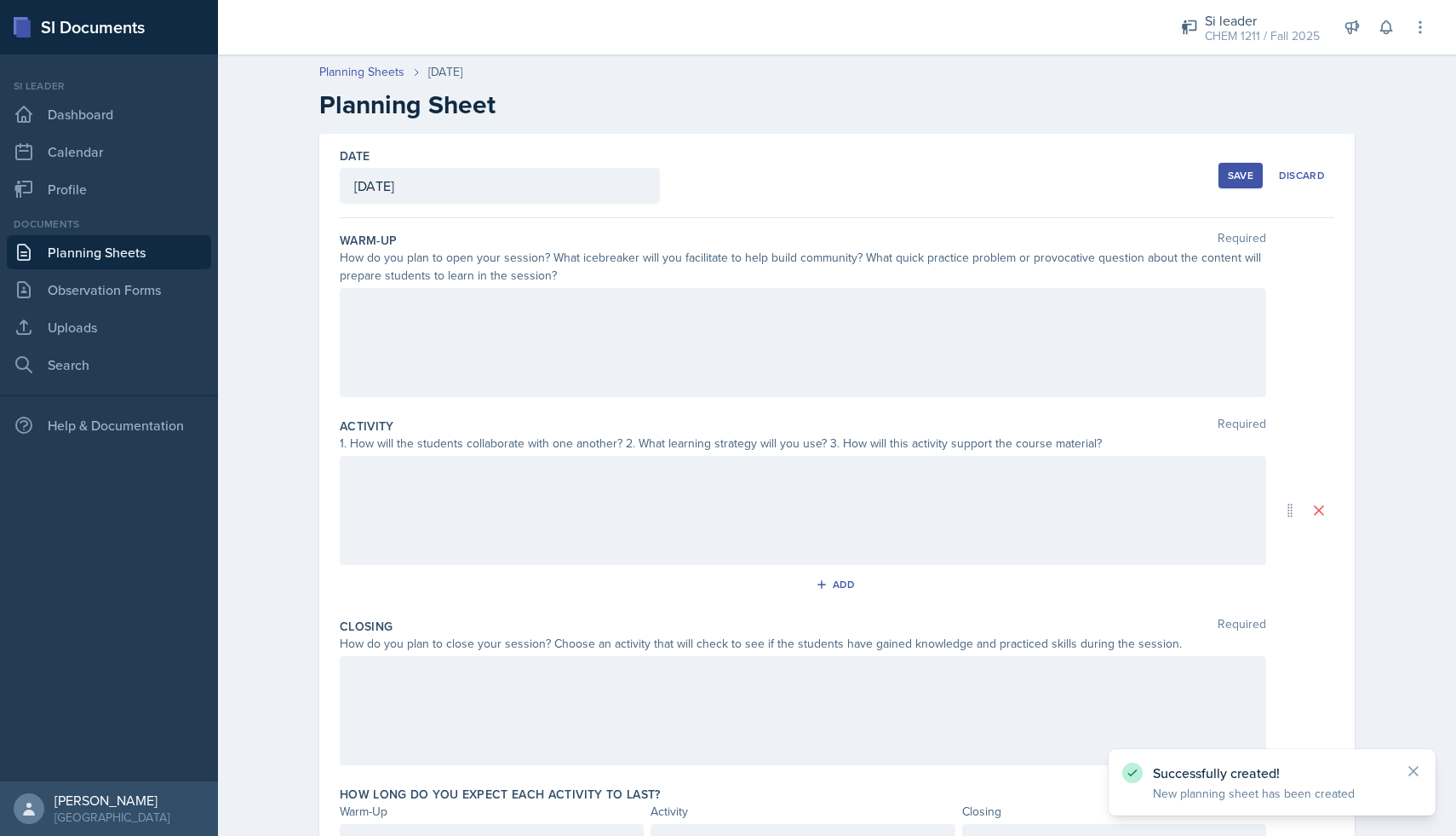
click at [569, 308] on div at bounding box center [803, 342] width 926 height 109
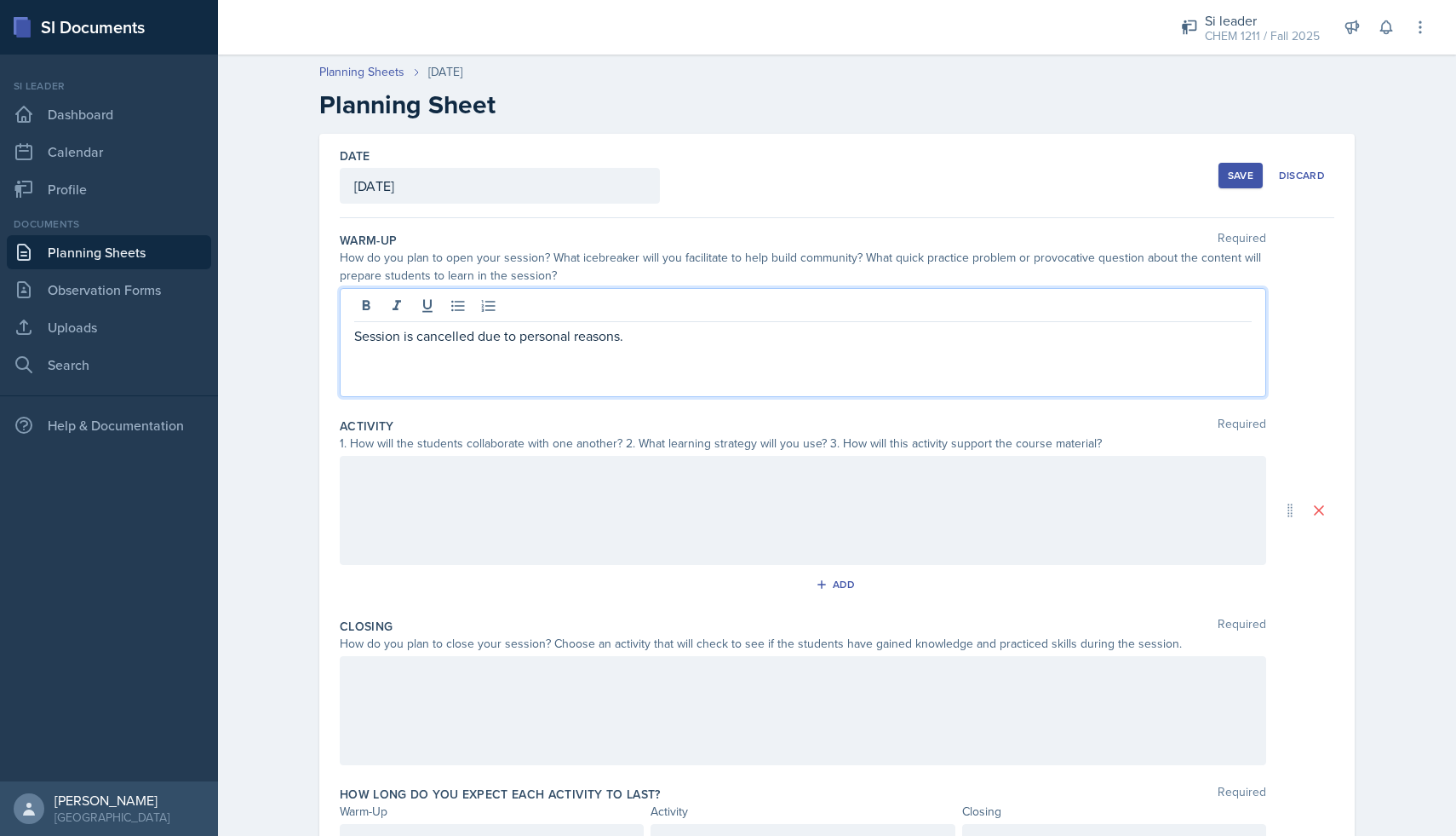
click at [539, 491] on div at bounding box center [803, 510] width 926 height 109
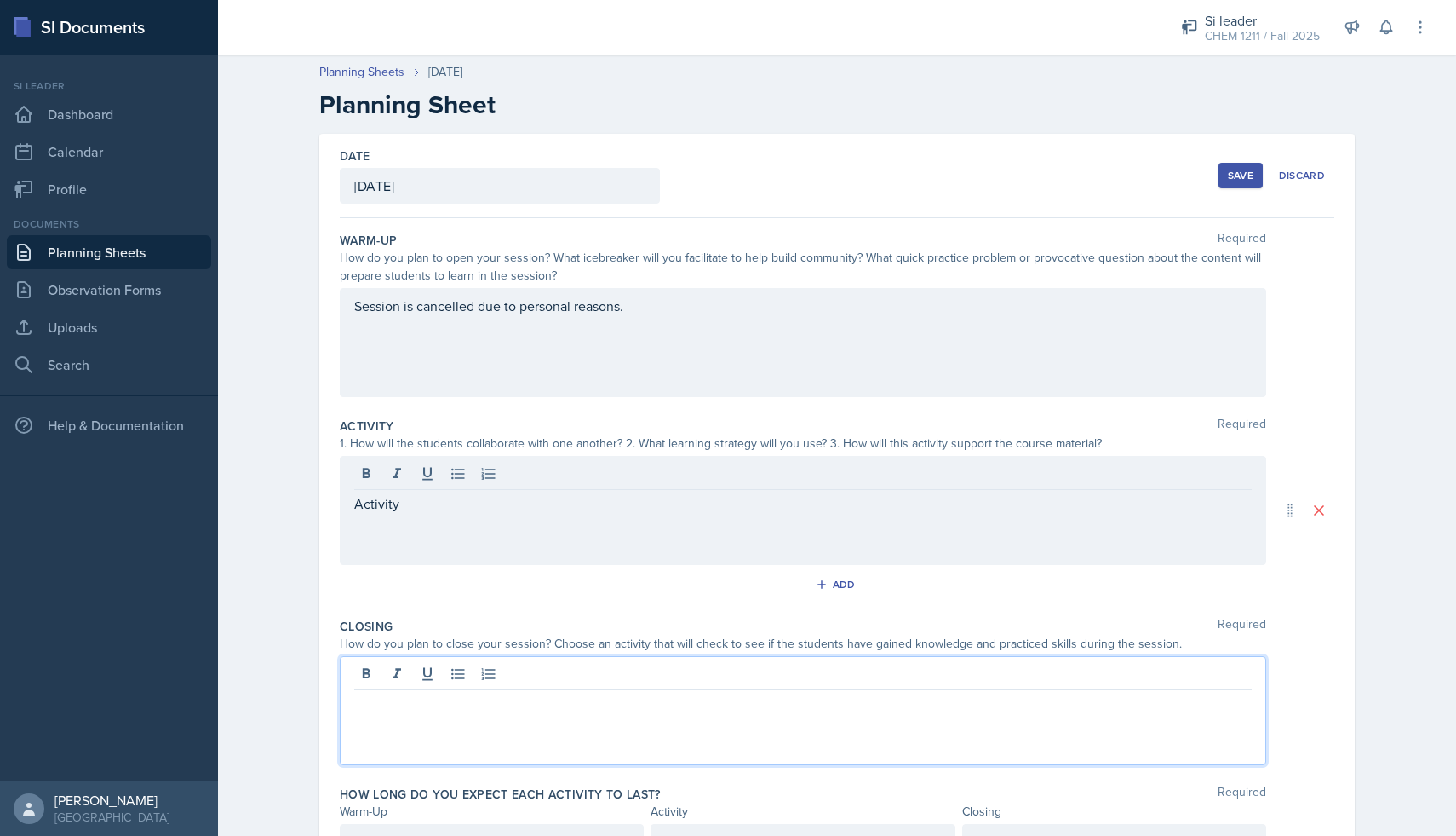
click at [523, 676] on div at bounding box center [803, 710] width 926 height 109
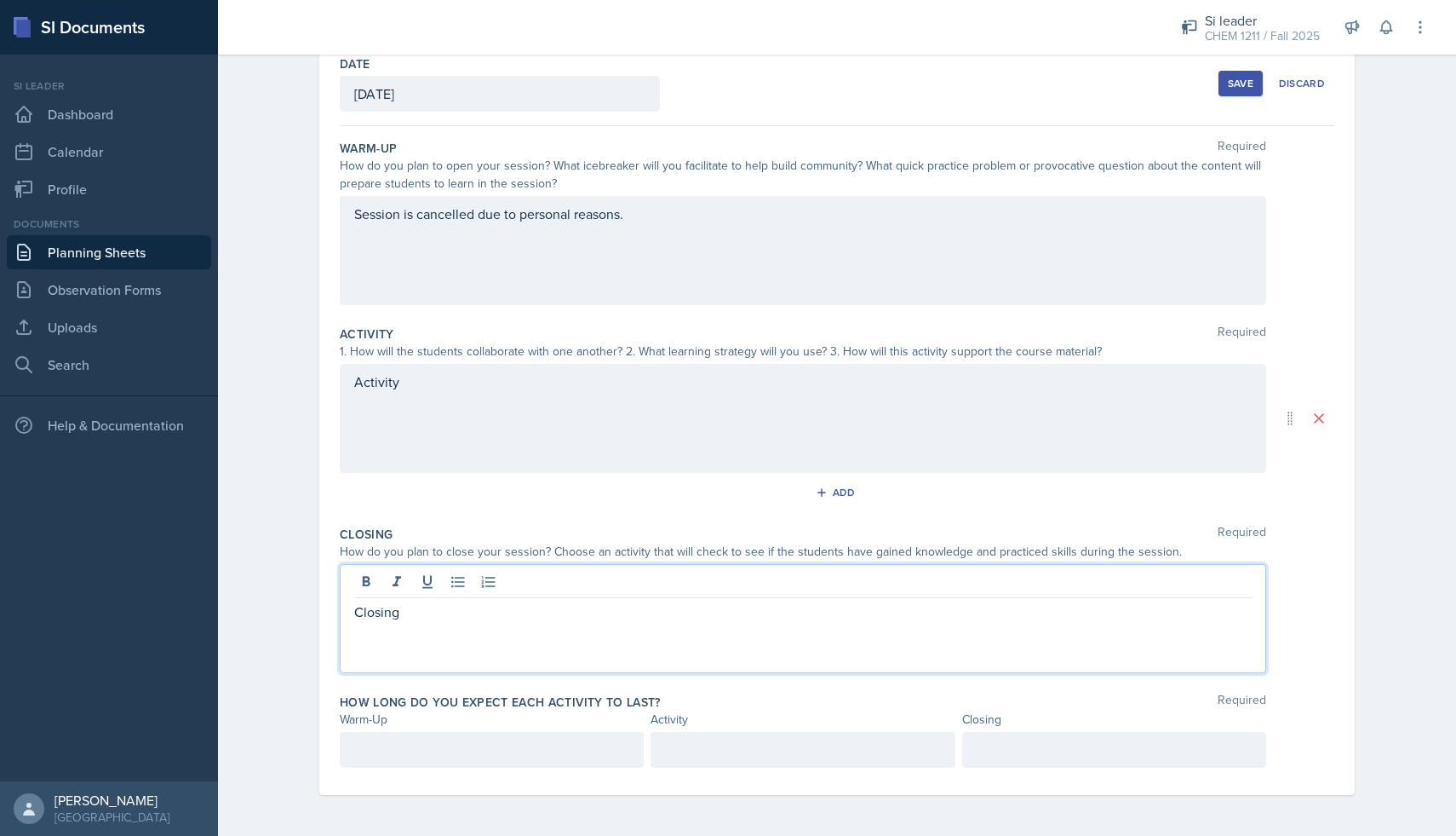
click at [480, 742] on p at bounding box center [491, 750] width 275 height 21
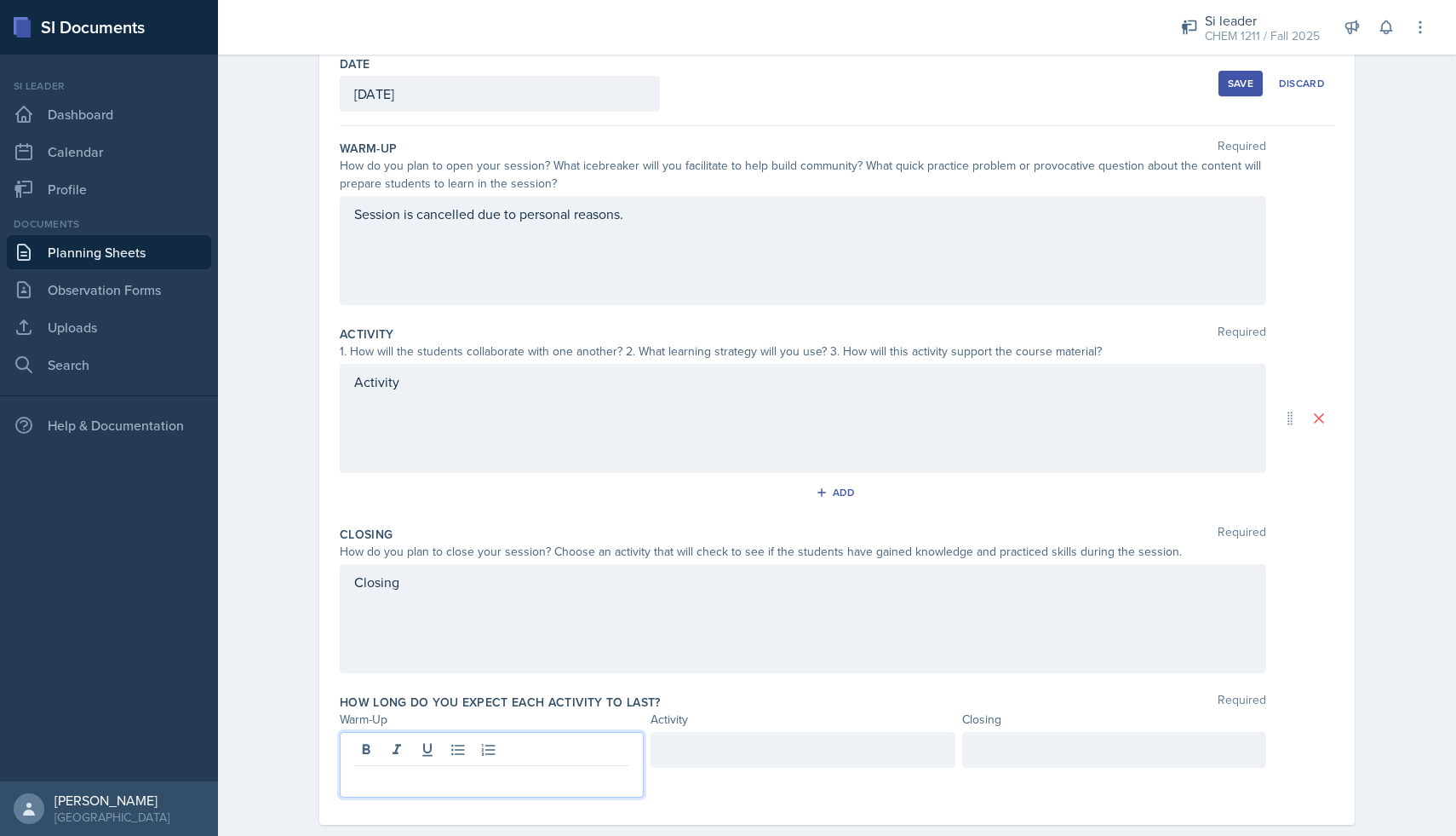
scroll to position [122, 0]
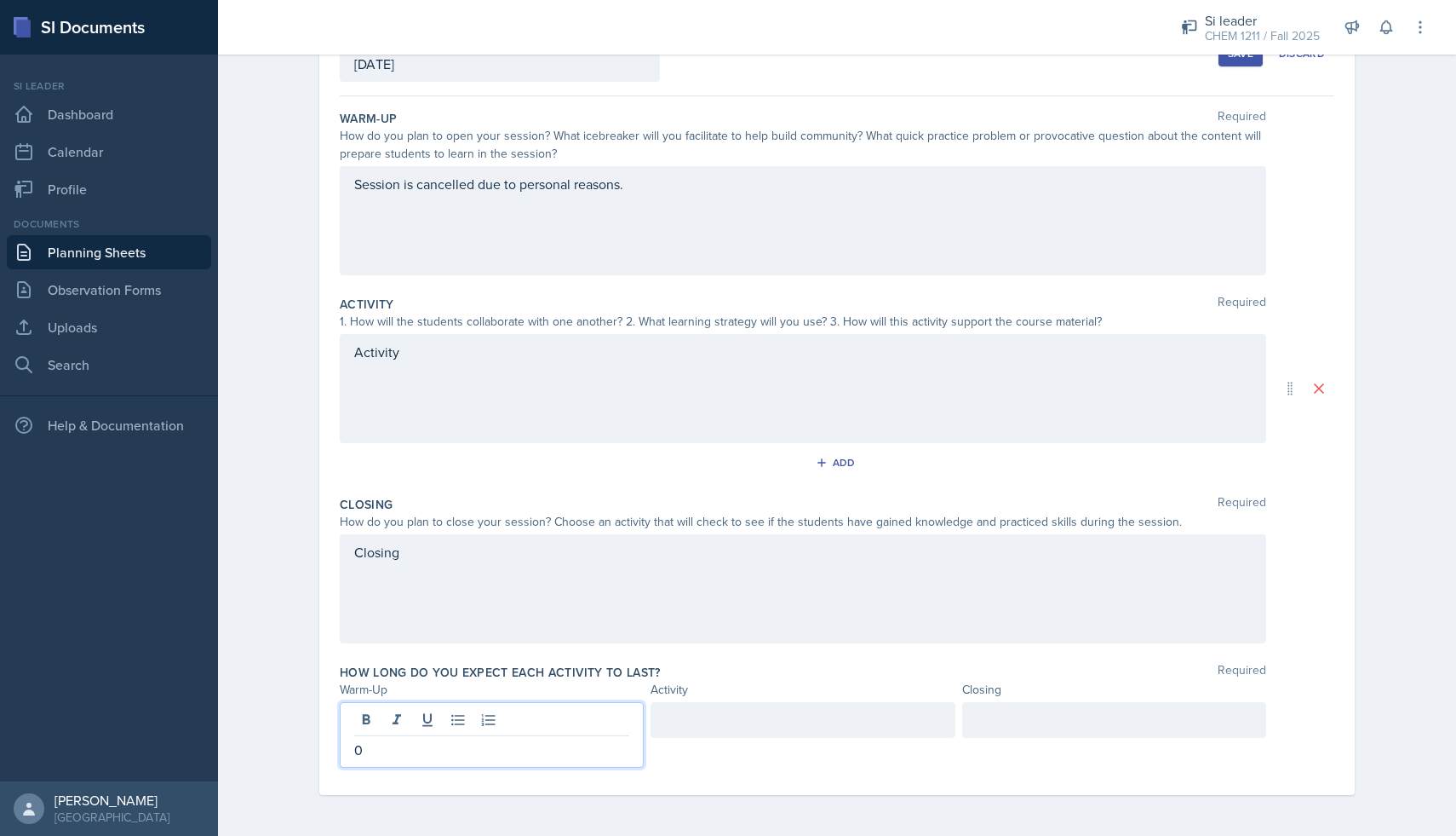
click at [711, 717] on div at bounding box center [803, 720] width 304 height 36
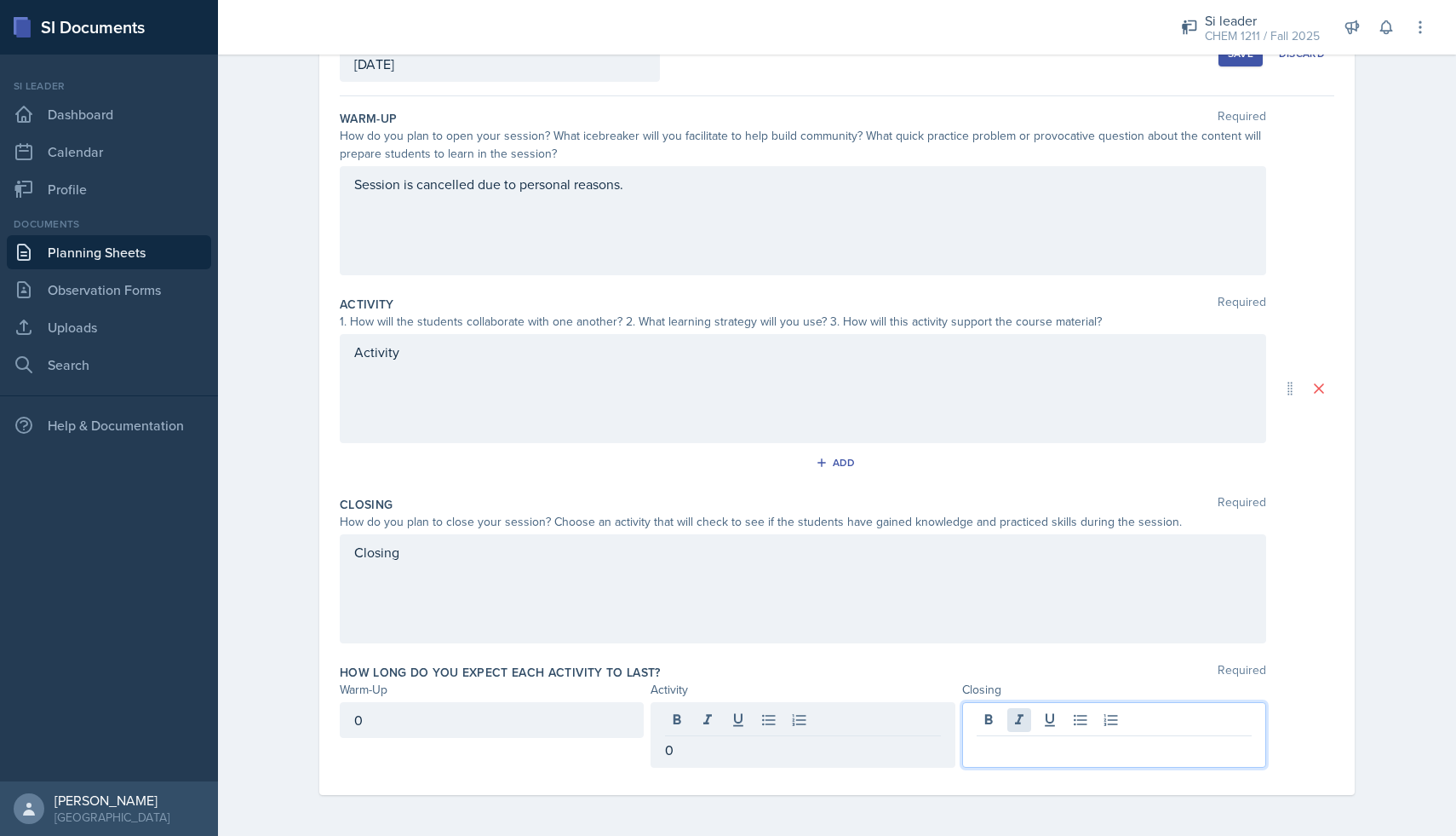
click at [1023, 714] on div at bounding box center [1114, 734] width 304 height 65
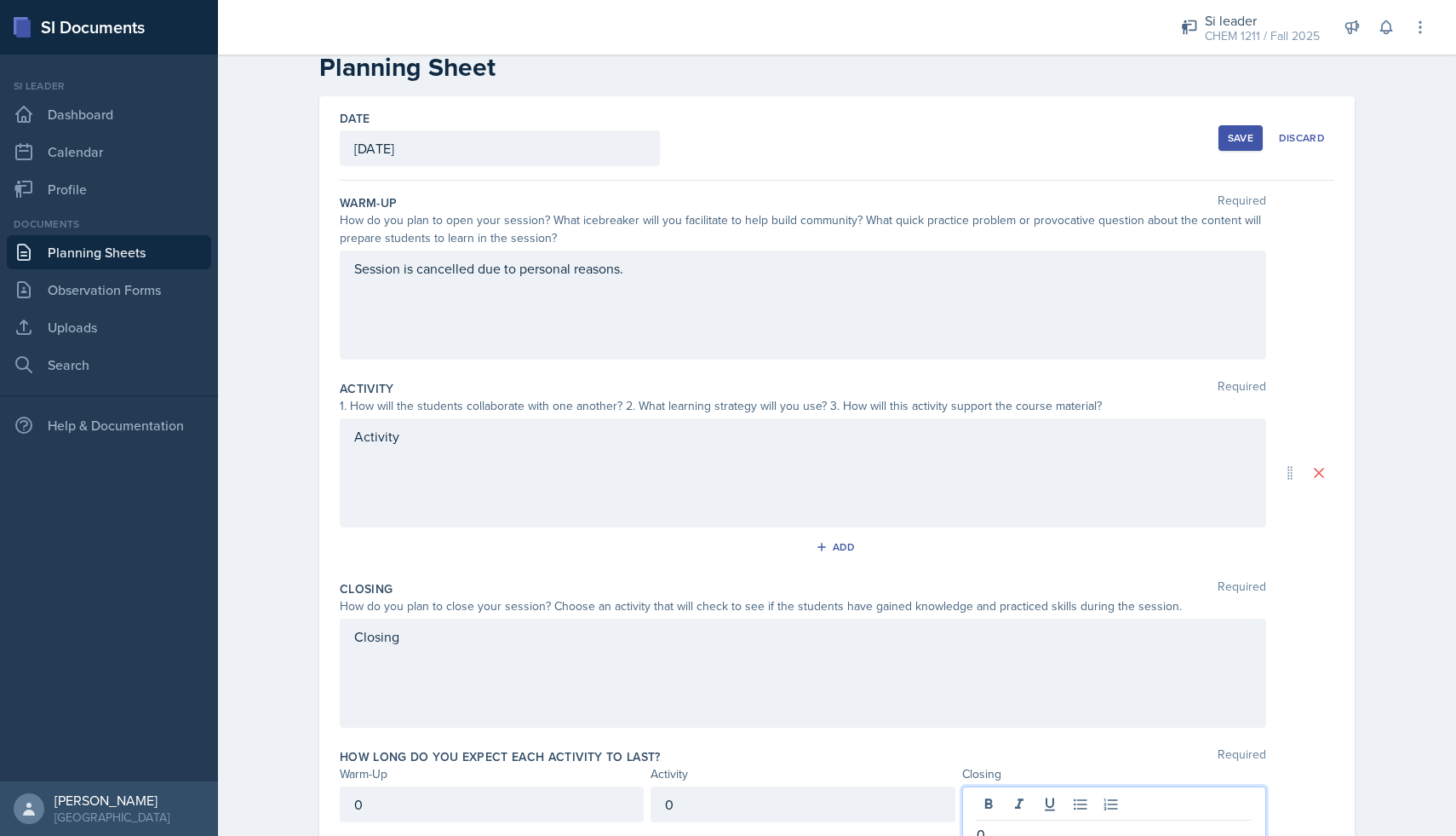
scroll to position [0, 0]
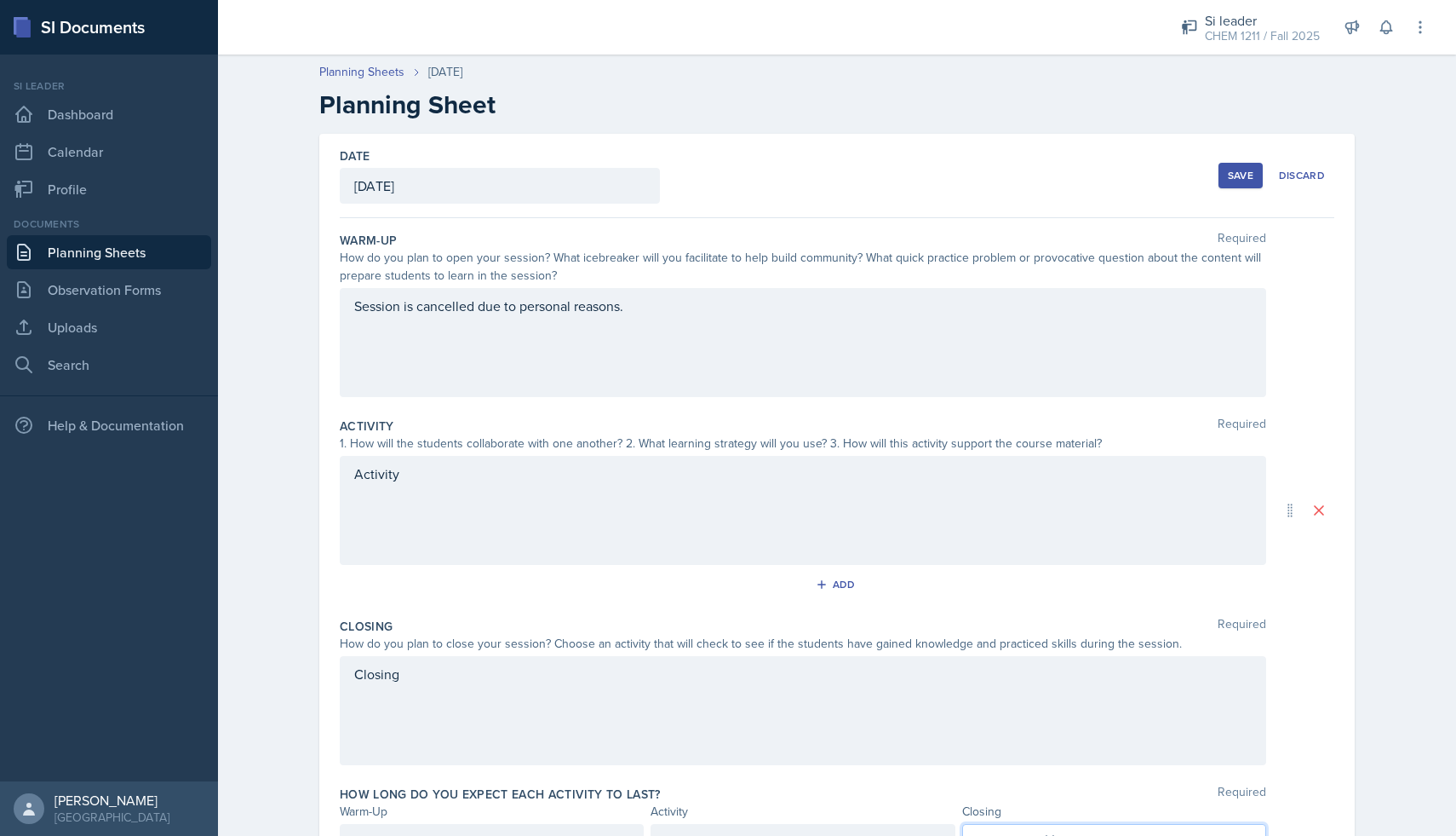
click at [1246, 170] on div "Save" at bounding box center [1241, 176] width 25 height 13
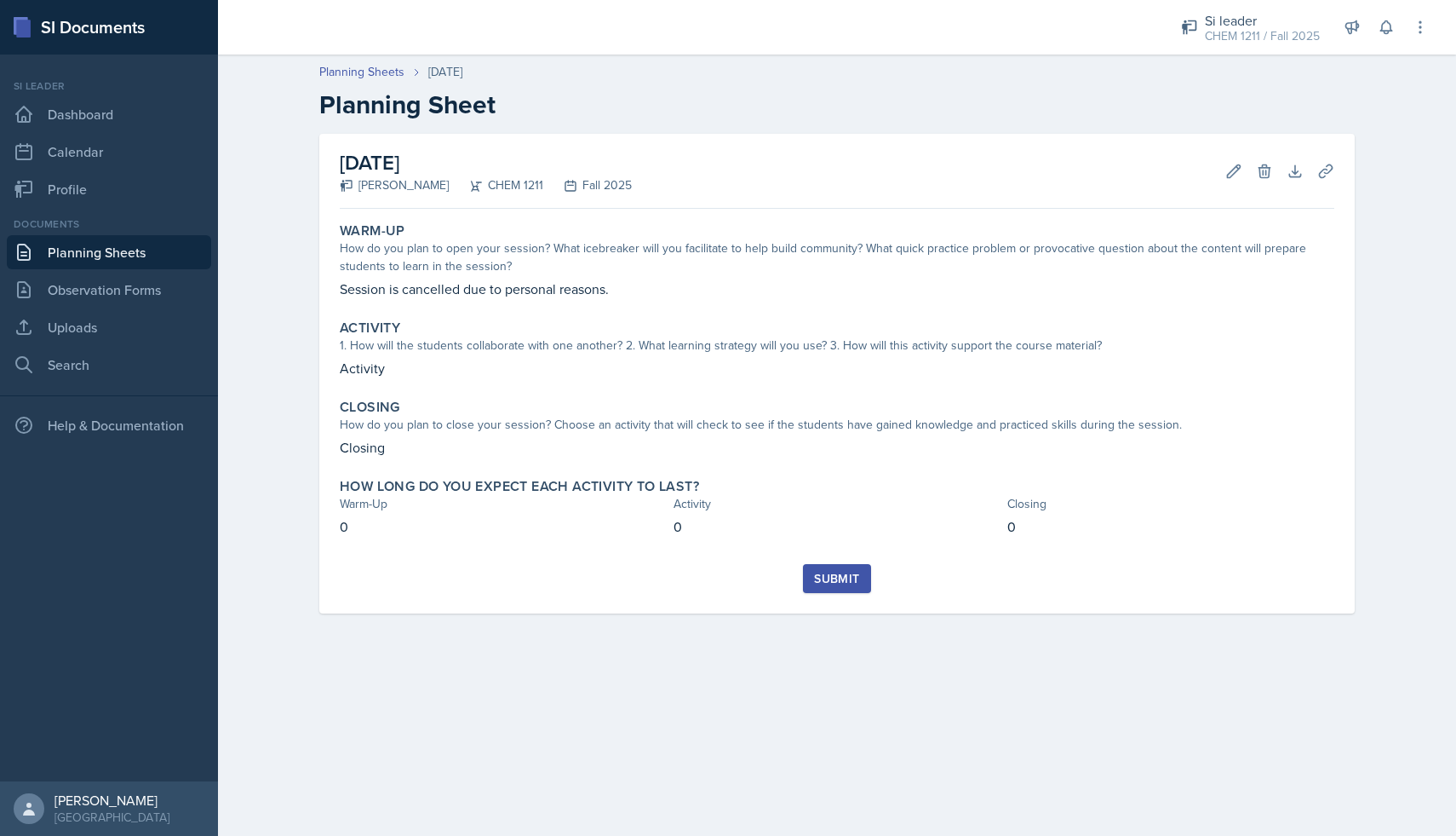
click at [844, 582] on div "Submit" at bounding box center [837, 578] width 45 height 13
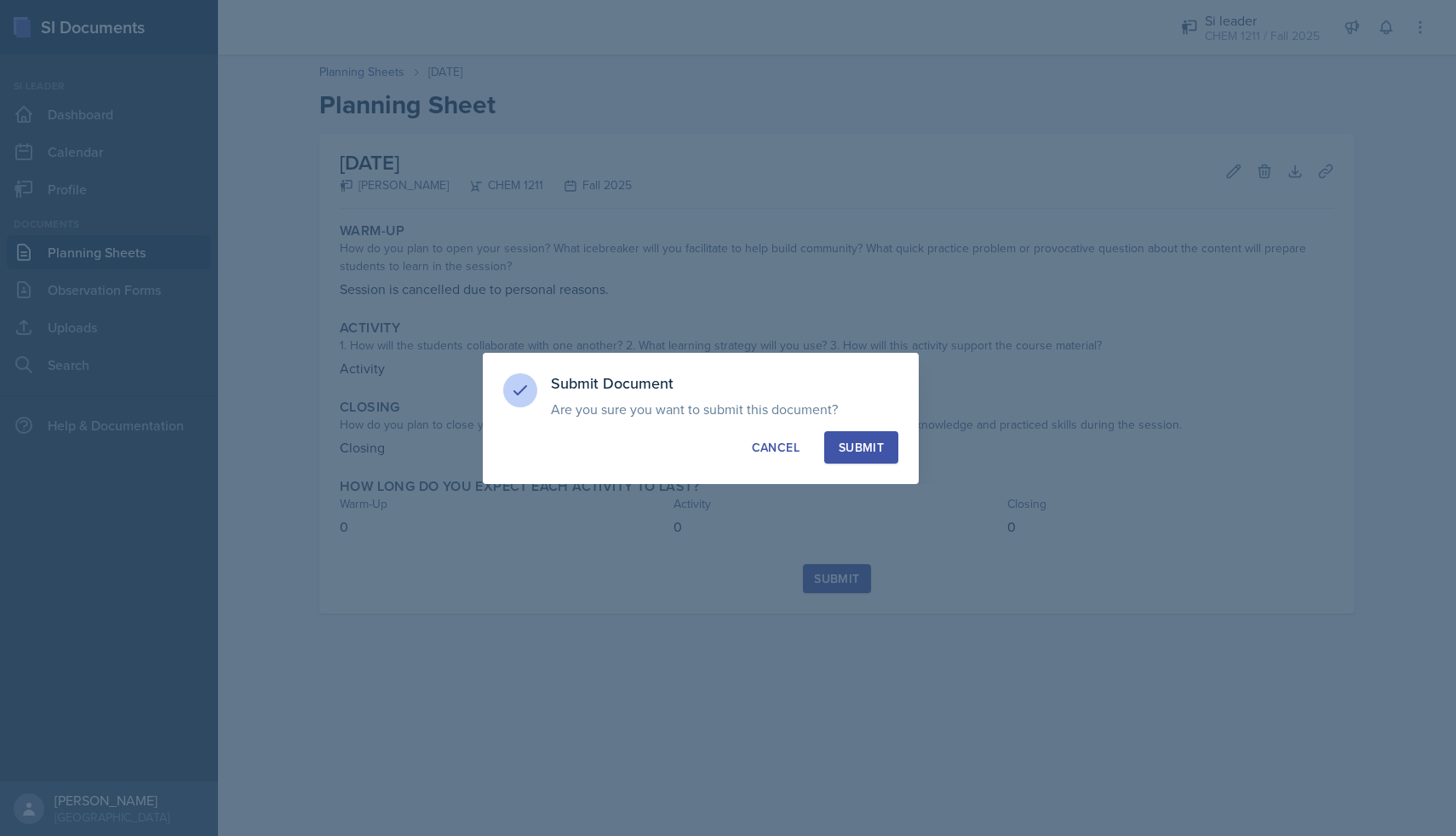
click at [880, 443] on div "Submit" at bounding box center [861, 448] width 45 height 17
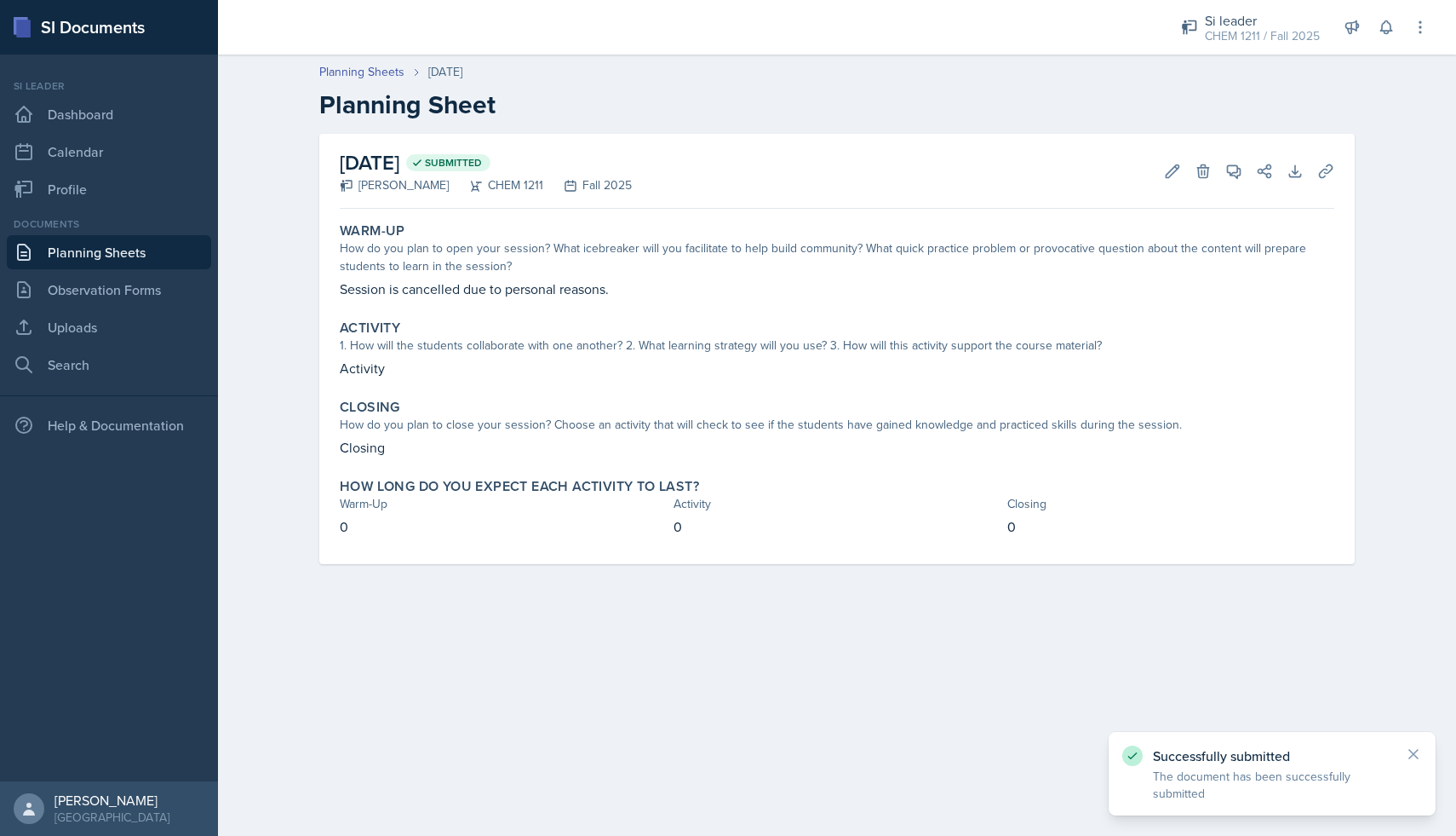
click at [172, 261] on link "Planning Sheets" at bounding box center [109, 252] width 204 height 34
